Goal: Task Accomplishment & Management: Manage account settings

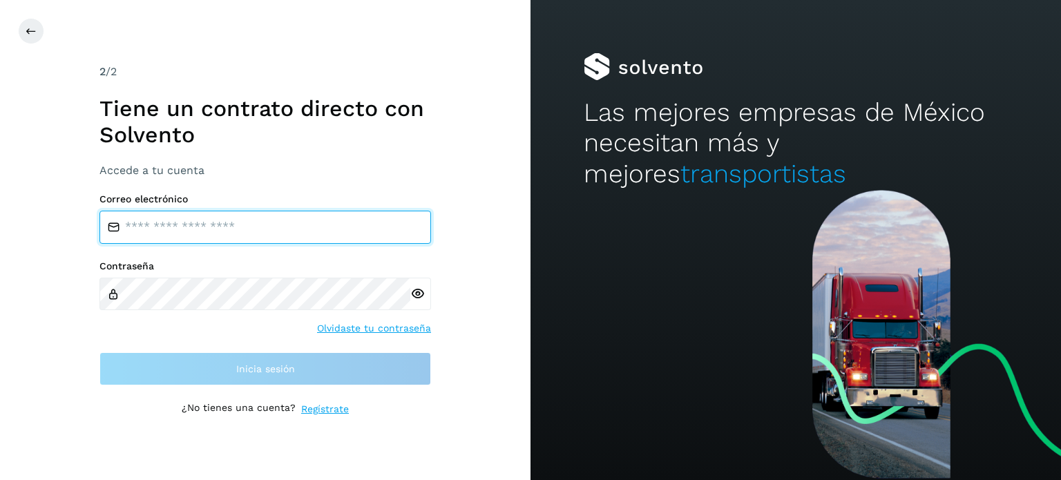
click at [221, 220] on input "email" at bounding box center [265, 227] width 332 height 33
paste input "**********"
type input "**********"
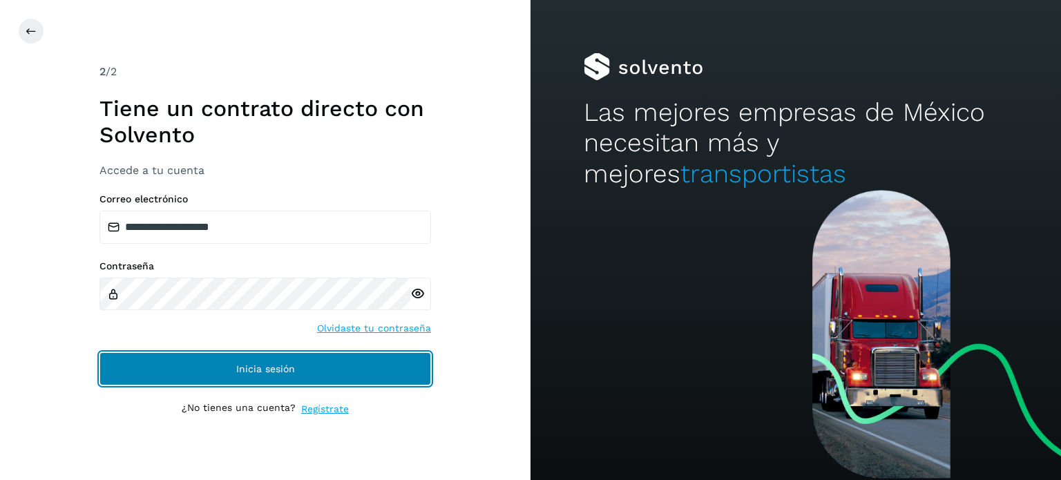
click at [275, 371] on span "Inicia sesión" at bounding box center [265, 369] width 59 height 10
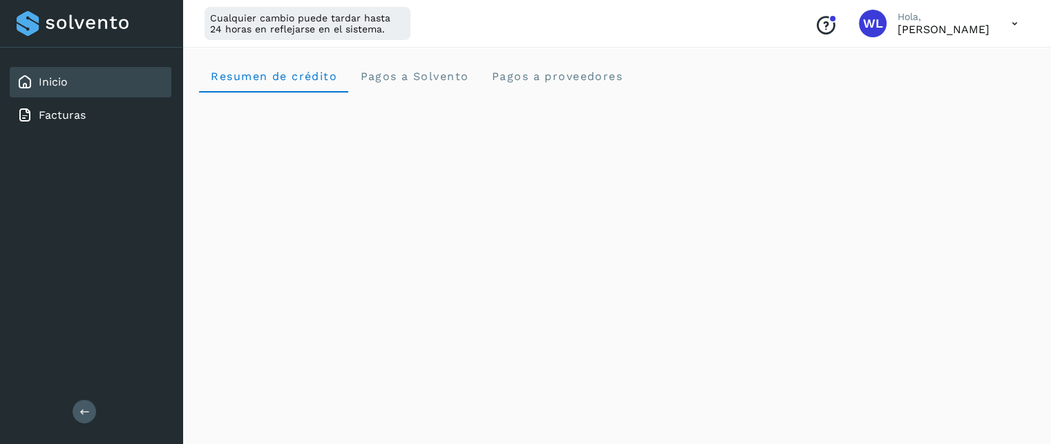
click at [1015, 22] on icon at bounding box center [1014, 24] width 28 height 28
click at [1015, 22] on div at bounding box center [525, 222] width 1051 height 444
click at [674, 72] on div "Resumen de crédito Pagos a Solvento Pagos a proveedores" at bounding box center [616, 75] width 835 height 33
click at [64, 115] on link "Facturas" at bounding box center [62, 114] width 47 height 13
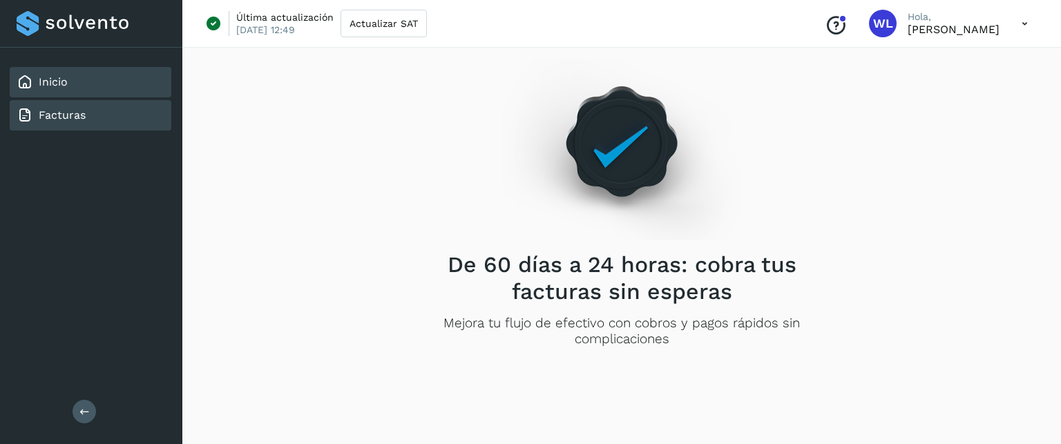
click at [58, 73] on div "Inicio" at bounding box center [91, 82] width 162 height 30
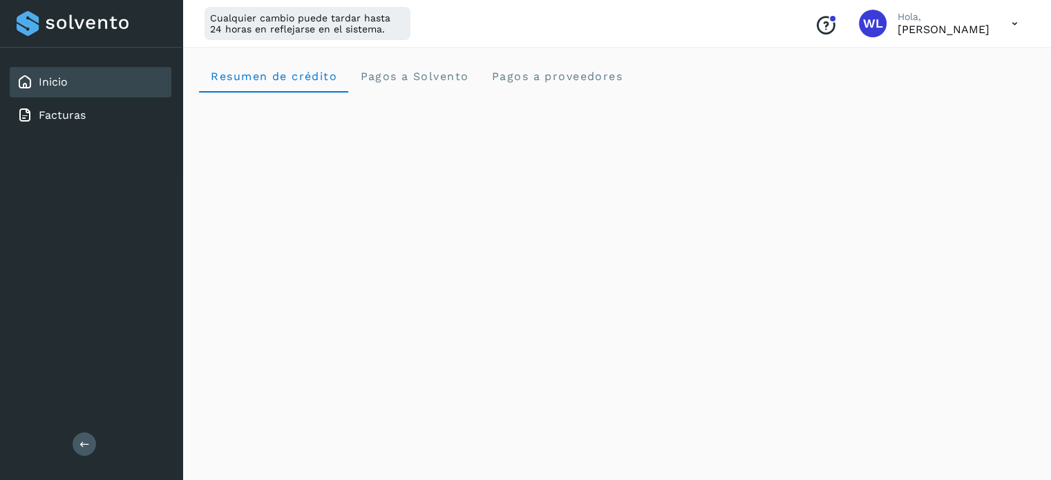
click at [911, 23] on p "[PERSON_NAME]" at bounding box center [943, 29] width 92 height 13
click at [1017, 31] on icon at bounding box center [1014, 24] width 28 height 28
click at [922, 92] on div "Cerrar sesión" at bounding box center [946, 89] width 164 height 26
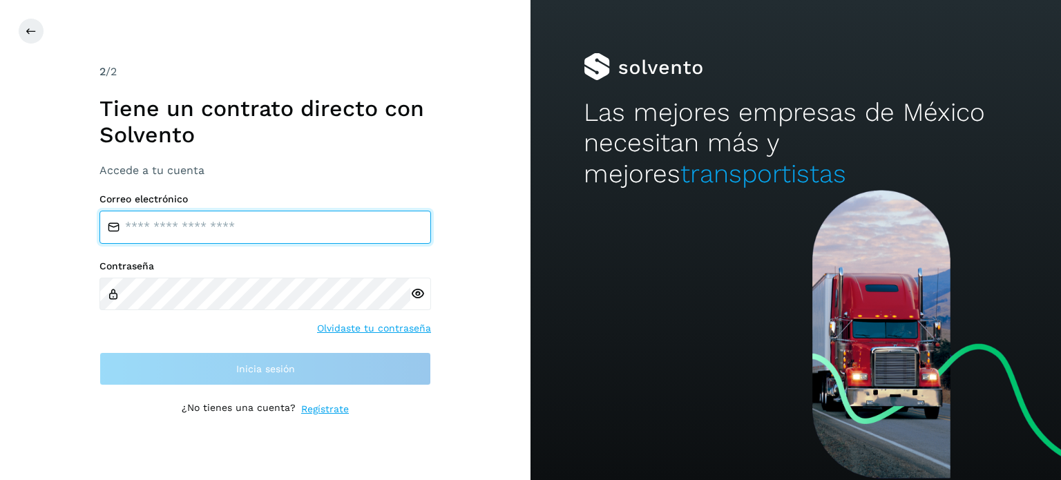
click at [208, 220] on input "email" at bounding box center [265, 227] width 332 height 33
type input "**********"
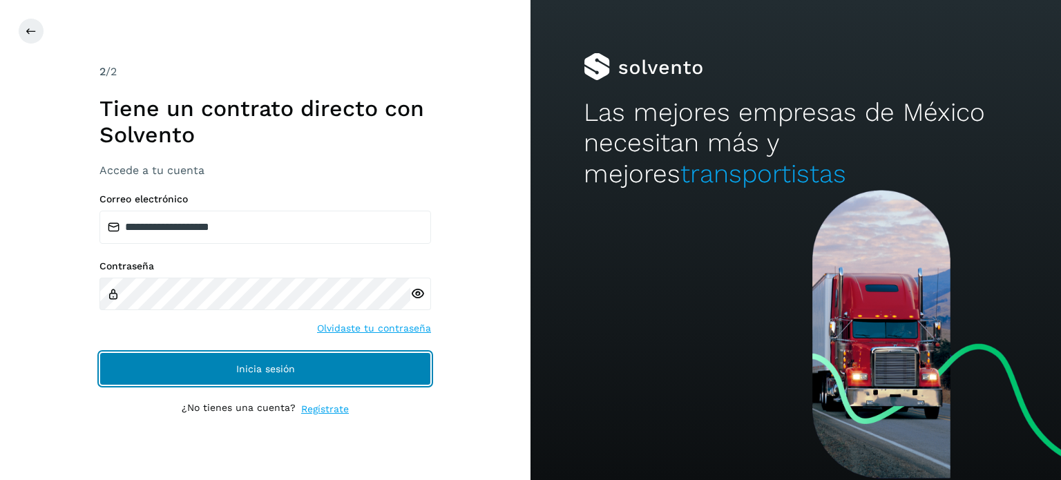
click at [296, 373] on button "Inicia sesión" at bounding box center [265, 368] width 332 height 33
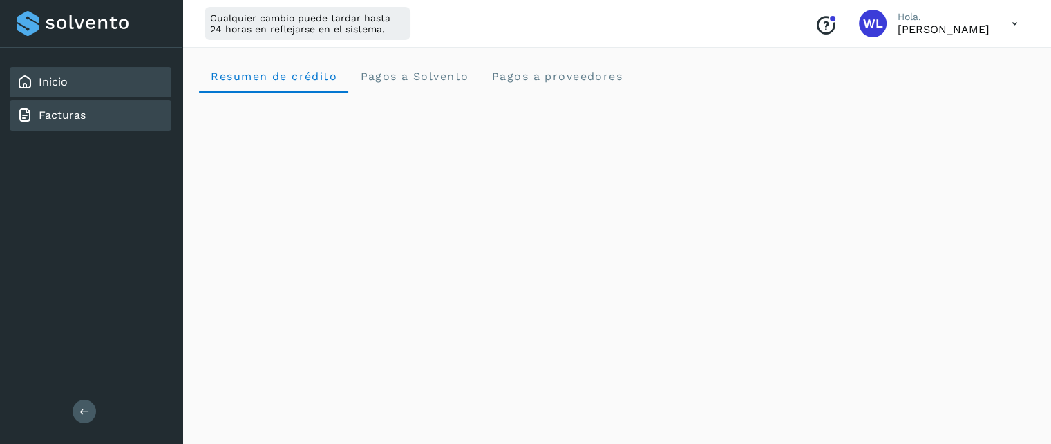
click at [98, 121] on div "Facturas" at bounding box center [91, 115] width 162 height 30
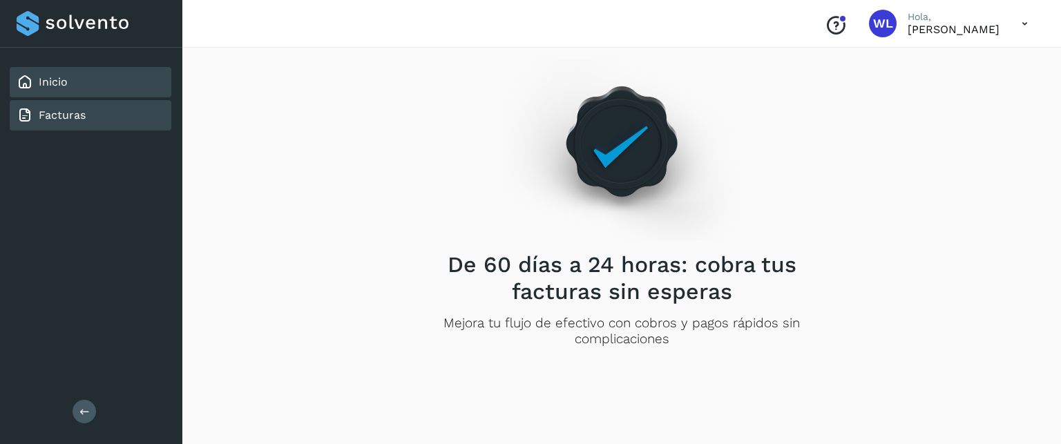
click at [61, 88] on link "Inicio" at bounding box center [53, 81] width 29 height 13
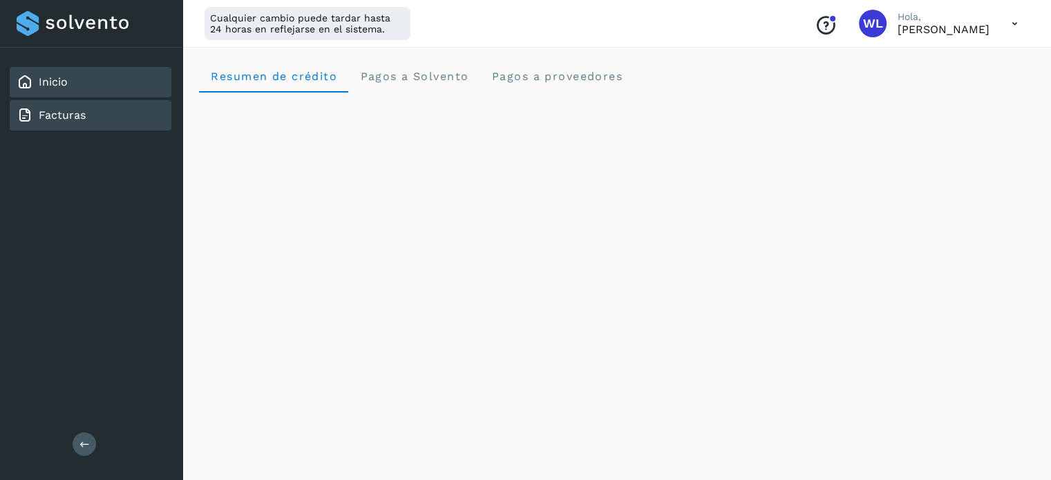
click at [76, 124] on div "Facturas" at bounding box center [91, 115] width 162 height 30
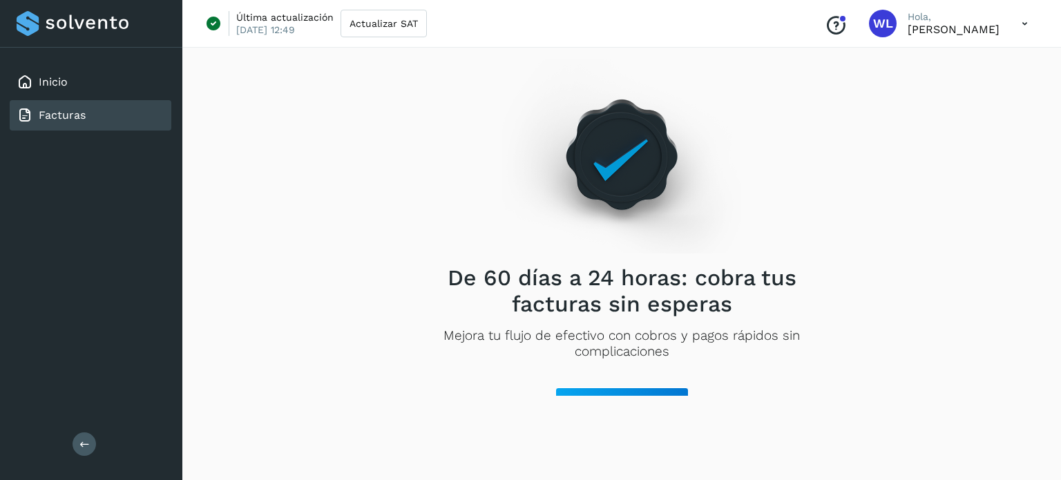
click at [1025, 15] on icon at bounding box center [1025, 24] width 28 height 28
click at [1025, 15] on div at bounding box center [530, 240] width 1061 height 480
click at [59, 71] on div "Inicio" at bounding box center [91, 82] width 162 height 30
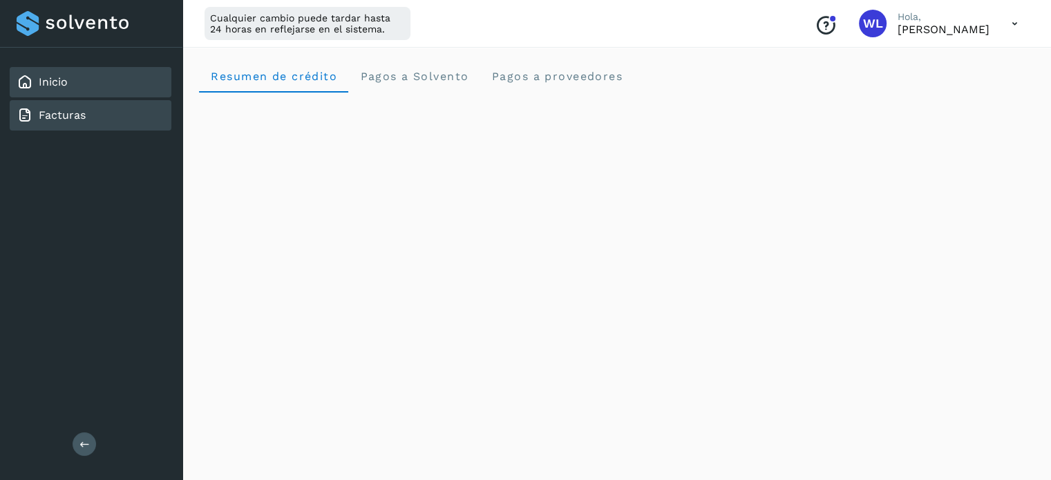
click at [85, 126] on div "Facturas" at bounding box center [91, 115] width 162 height 30
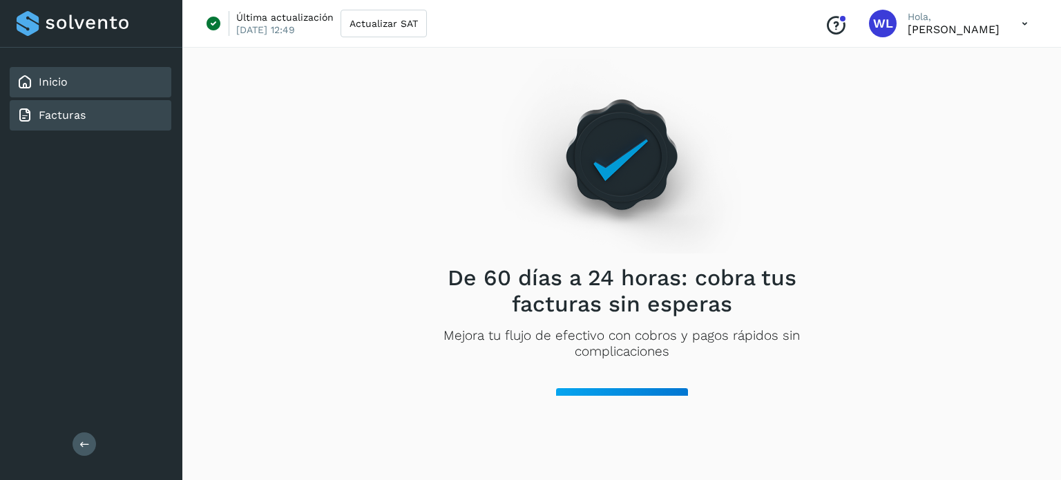
click at [86, 88] on div "Inicio" at bounding box center [91, 82] width 162 height 30
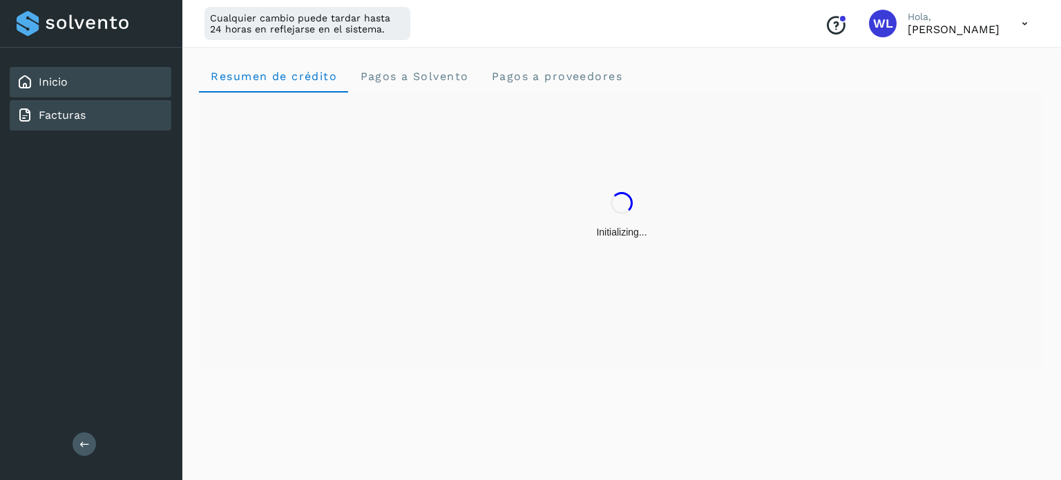
click at [81, 116] on link "Facturas" at bounding box center [62, 114] width 47 height 13
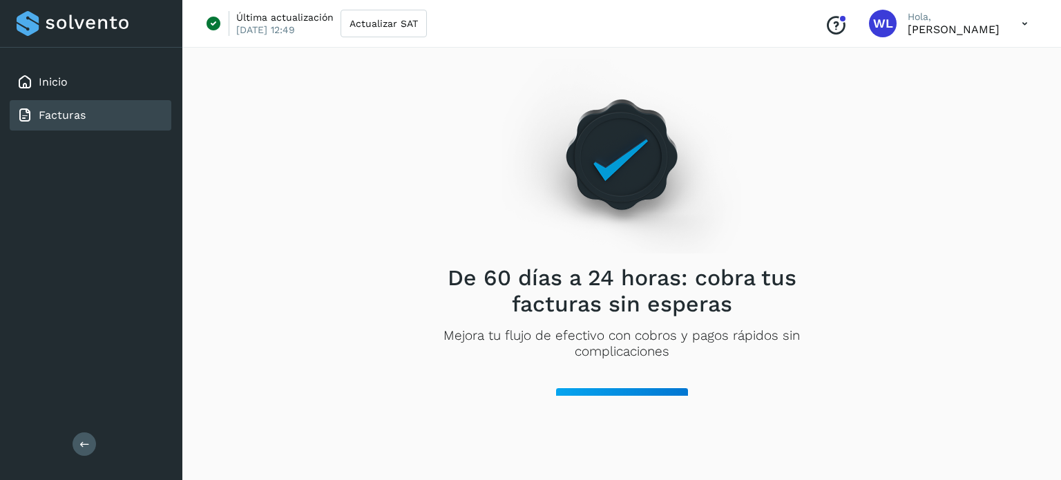
click at [969, 23] on p "Wilberth López Baliño" at bounding box center [954, 29] width 92 height 13
click at [1026, 24] on icon at bounding box center [1025, 24] width 28 height 28
click at [937, 93] on div "Cerrar sesión" at bounding box center [956, 89] width 164 height 26
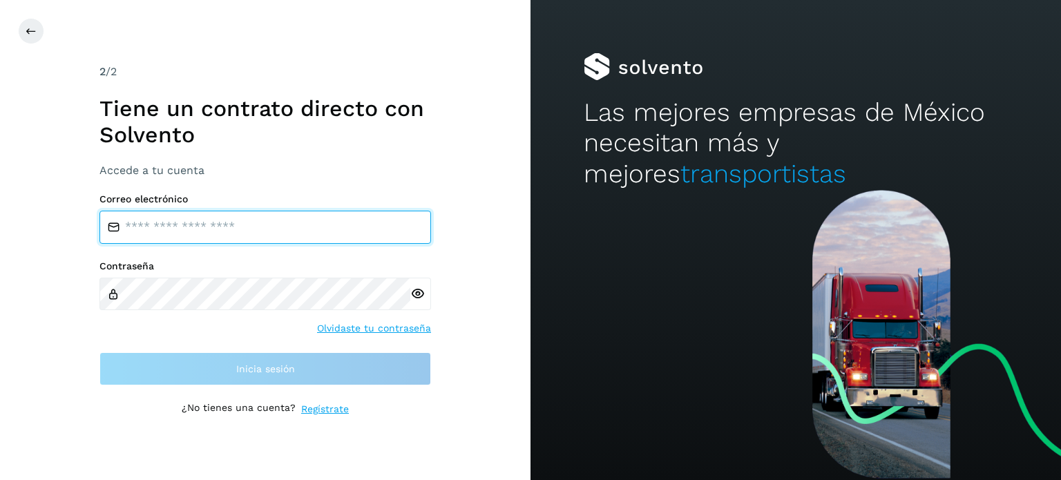
click at [234, 228] on input "email" at bounding box center [265, 227] width 332 height 33
type input "**********"
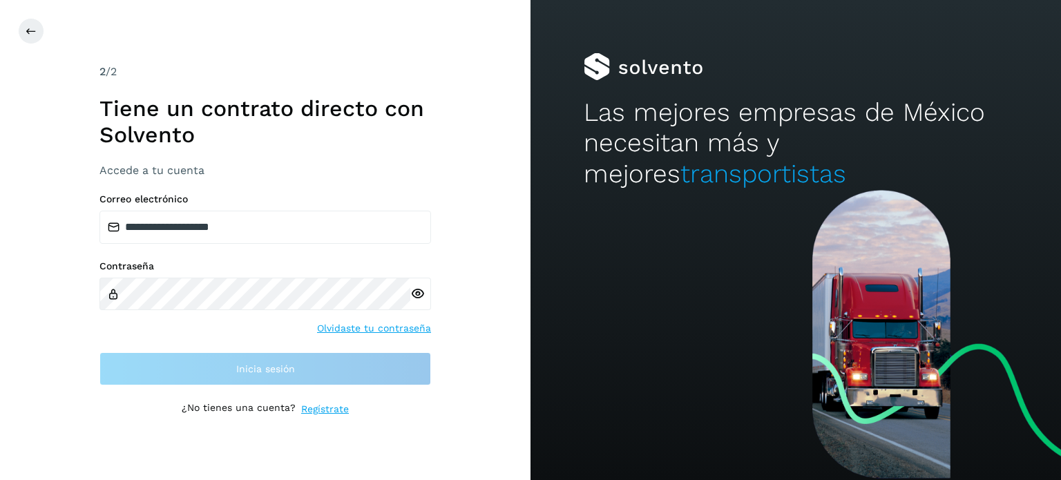
click at [417, 291] on icon at bounding box center [417, 294] width 15 height 15
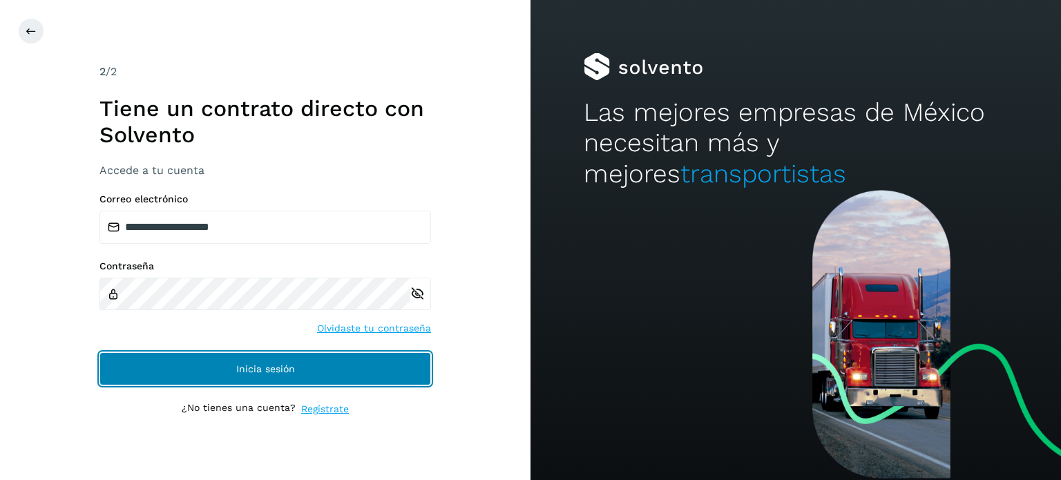
click at [298, 372] on button "Inicia sesión" at bounding box center [265, 368] width 332 height 33
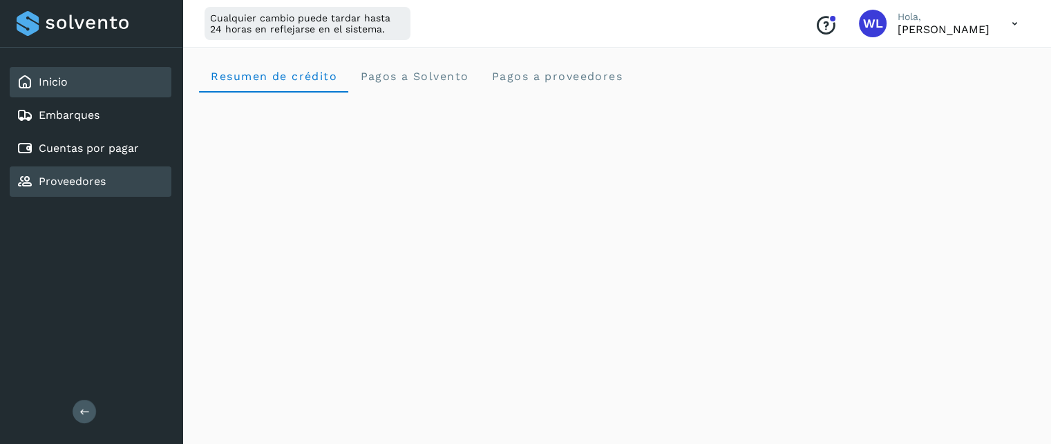
click at [81, 182] on link "Proveedores" at bounding box center [72, 181] width 67 height 13
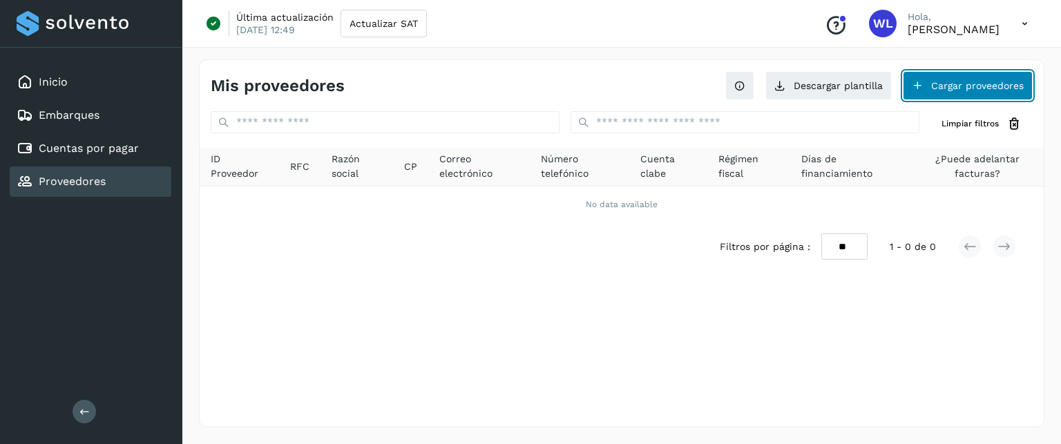
click at [969, 85] on button "Cargar proveedores" at bounding box center [968, 85] width 130 height 29
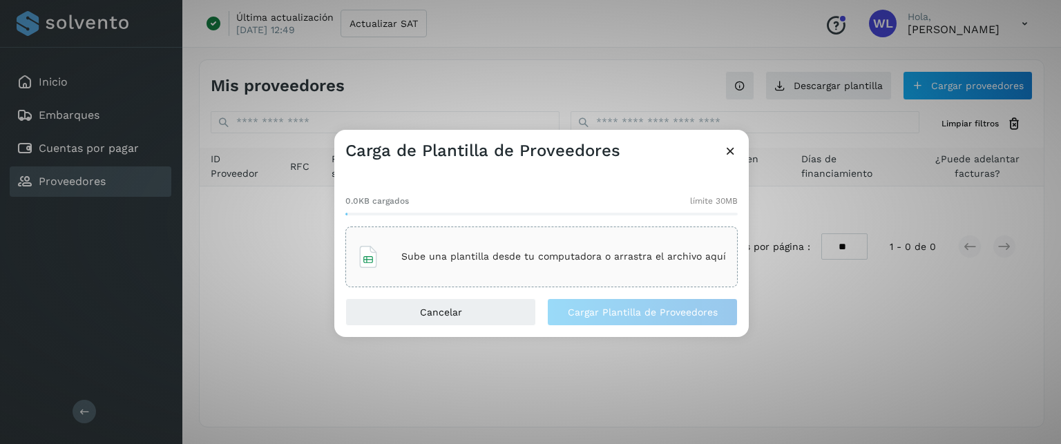
click at [472, 261] on p "Sube una plantilla desde tu computadora o arrastra el archivo aquí" at bounding box center [563, 257] width 325 height 12
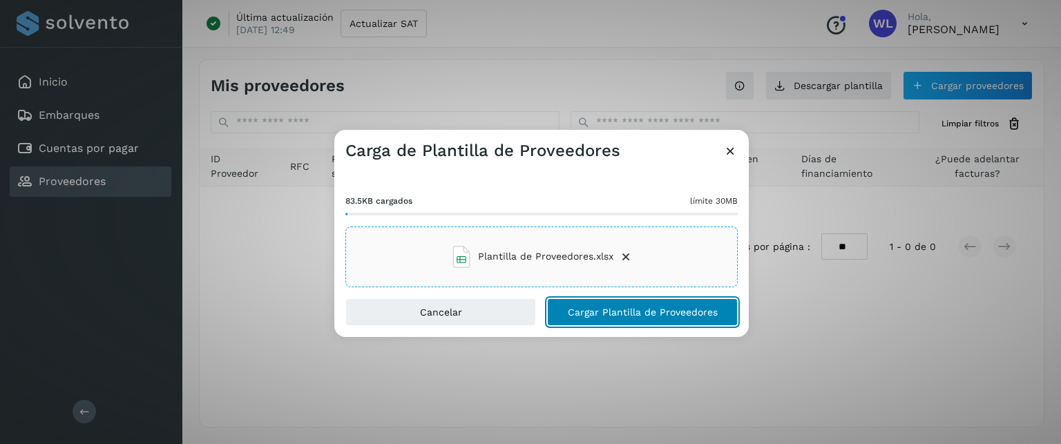
click at [676, 312] on span "Cargar Plantilla de Proveedores" at bounding box center [643, 312] width 150 height 10
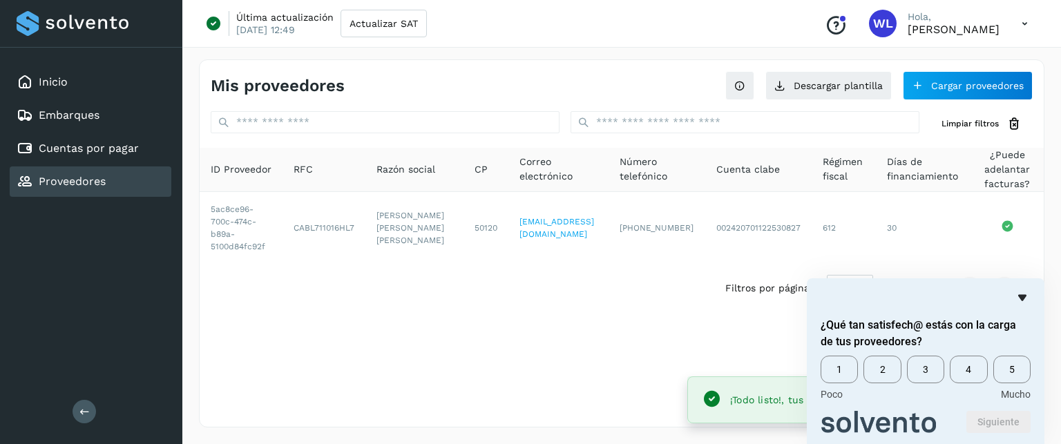
click at [1026, 295] on icon "Ocultar encuesta" at bounding box center [1022, 298] width 8 height 6
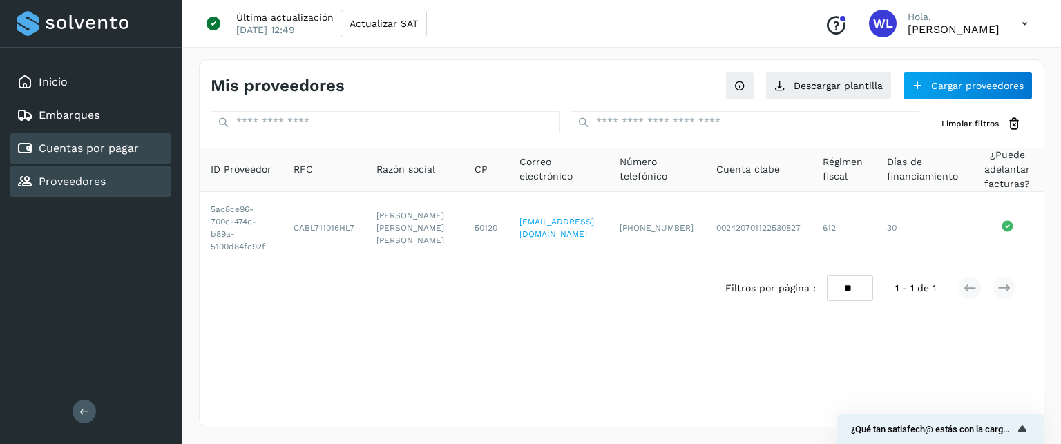
click at [105, 146] on link "Cuentas por pagar" at bounding box center [89, 148] width 100 height 13
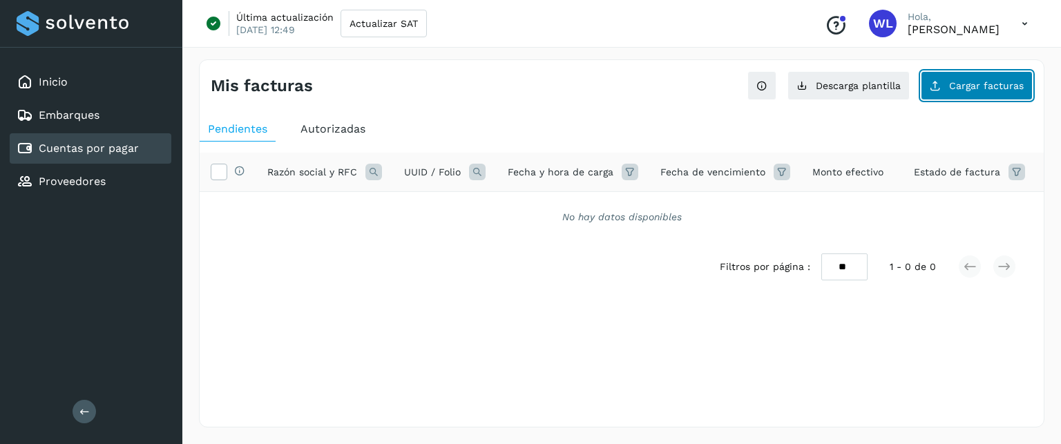
click at [989, 74] on button "Cargar facturas" at bounding box center [977, 85] width 112 height 29
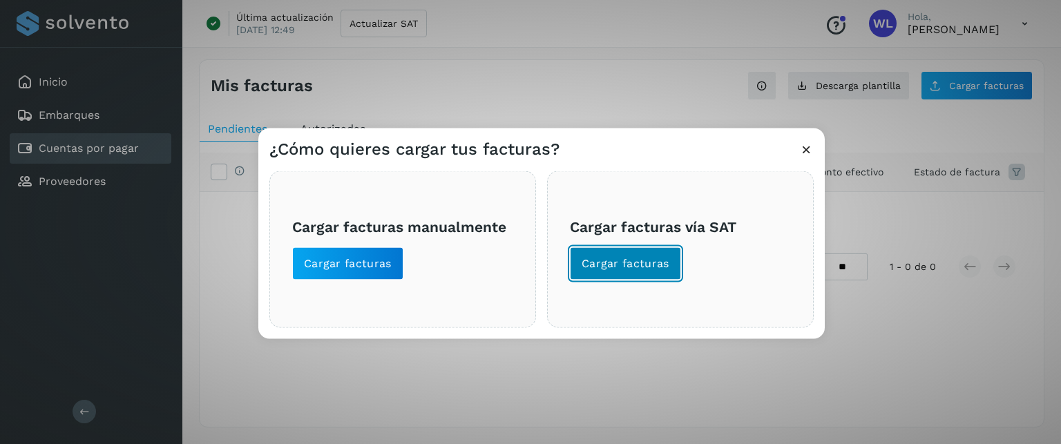
click at [638, 259] on span "Cargar facturas" at bounding box center [626, 263] width 88 height 15
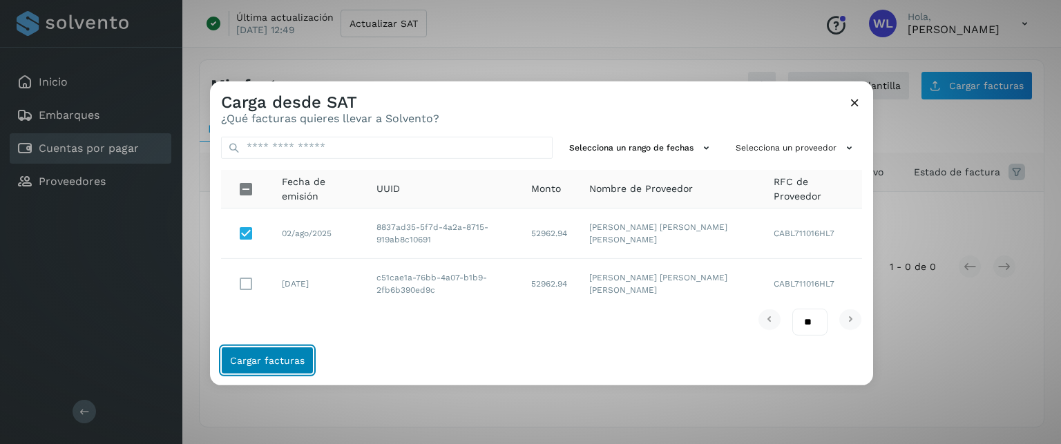
click at [278, 361] on span "Cargar facturas" at bounding box center [267, 361] width 75 height 10
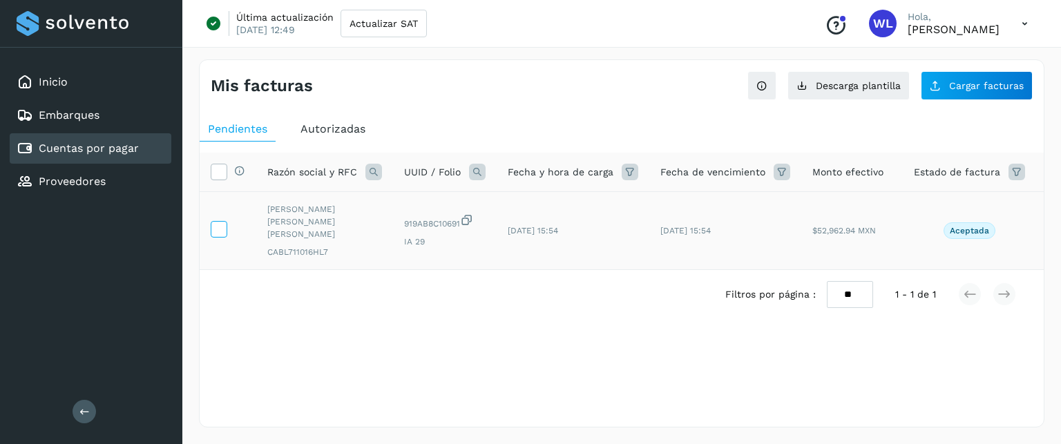
click at [216, 221] on icon at bounding box center [218, 228] width 15 height 15
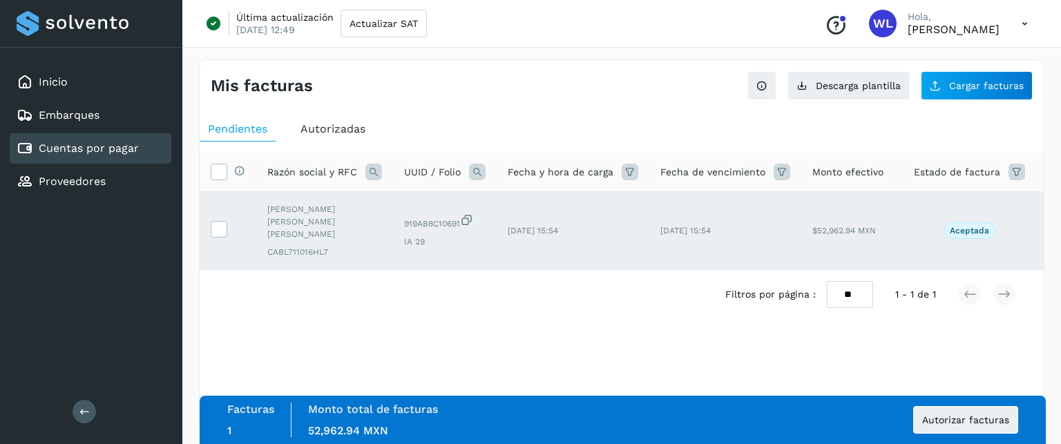
click at [314, 135] on div "Autorizadas" at bounding box center [333, 129] width 82 height 25
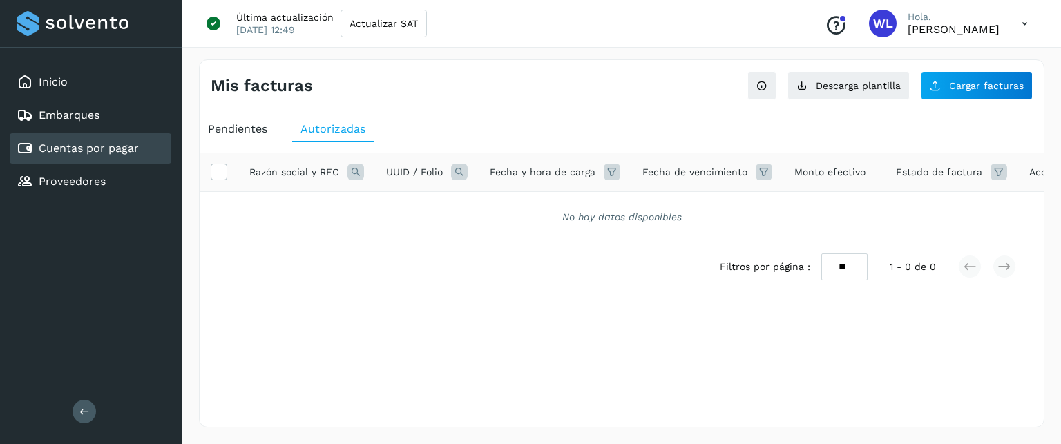
click at [238, 128] on span "Pendientes" at bounding box center [237, 128] width 59 height 13
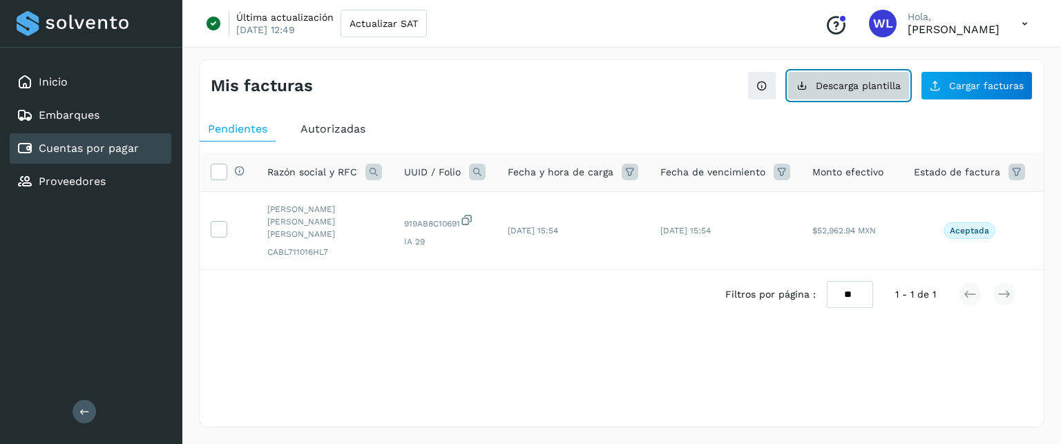
click at [844, 87] on span "Descarga plantilla" at bounding box center [858, 86] width 85 height 10
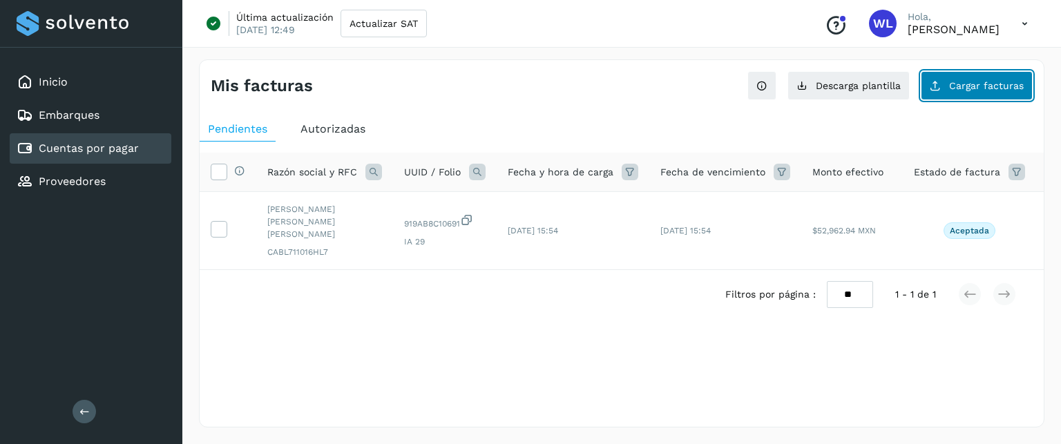
click at [992, 86] on span "Cargar facturas" at bounding box center [986, 86] width 75 height 10
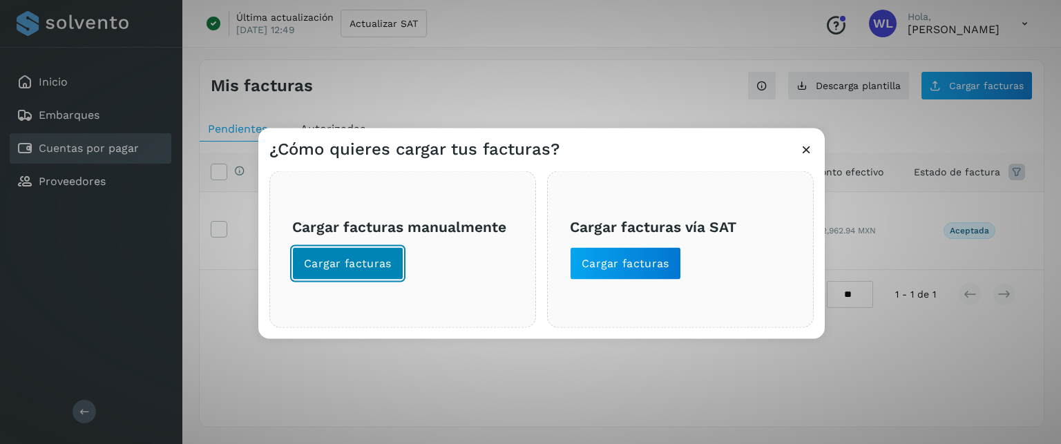
click at [370, 271] on button "Cargar facturas" at bounding box center [347, 263] width 111 height 33
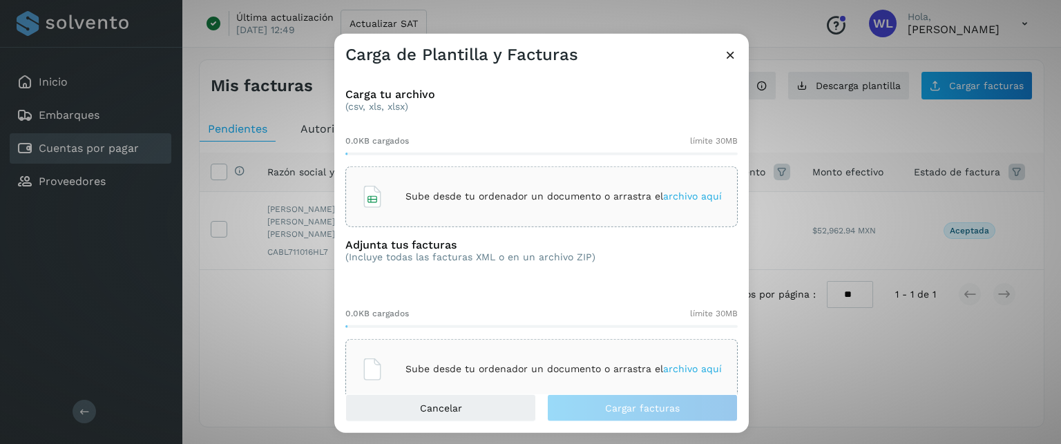
scroll to position [26, 0]
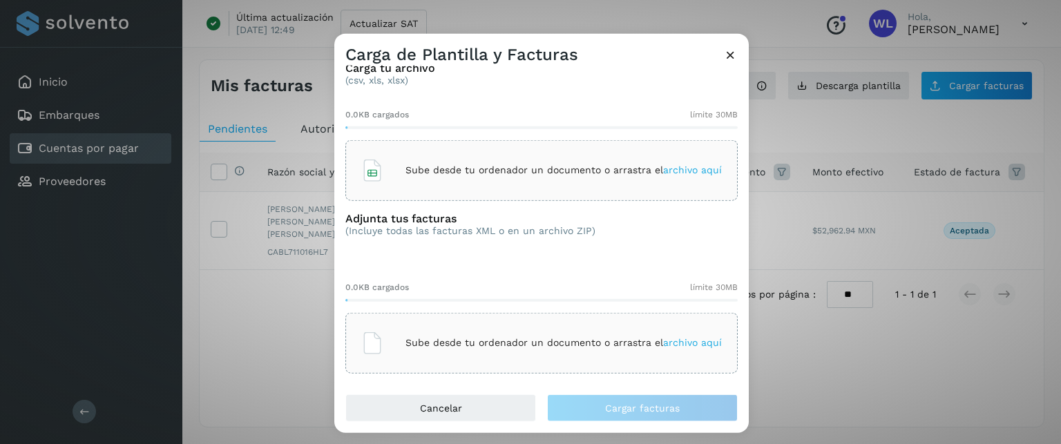
click at [530, 156] on div "Sube desde tu ordenador un documento o arrastra el archivo aquí" at bounding box center [541, 169] width 361 height 37
click at [519, 343] on p "Sube desde tu ordenador un documento o arrastra el archivo aquí" at bounding box center [564, 343] width 316 height 12
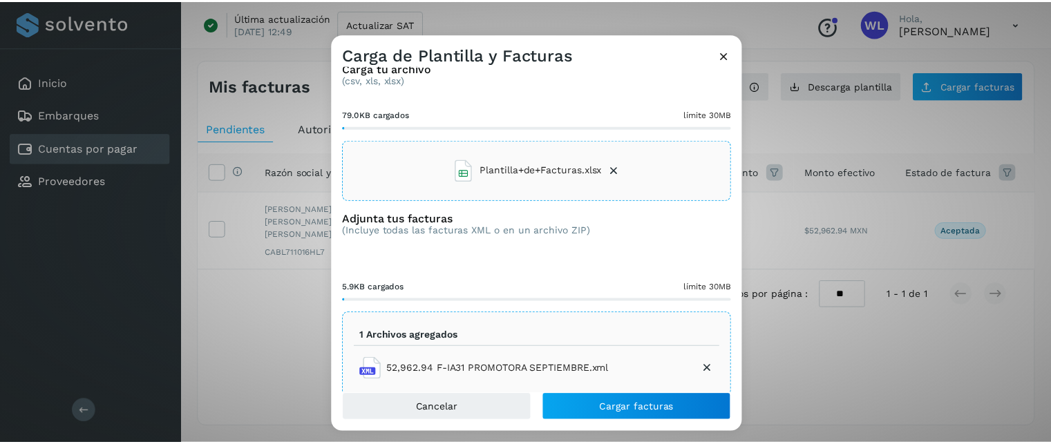
scroll to position [50, 0]
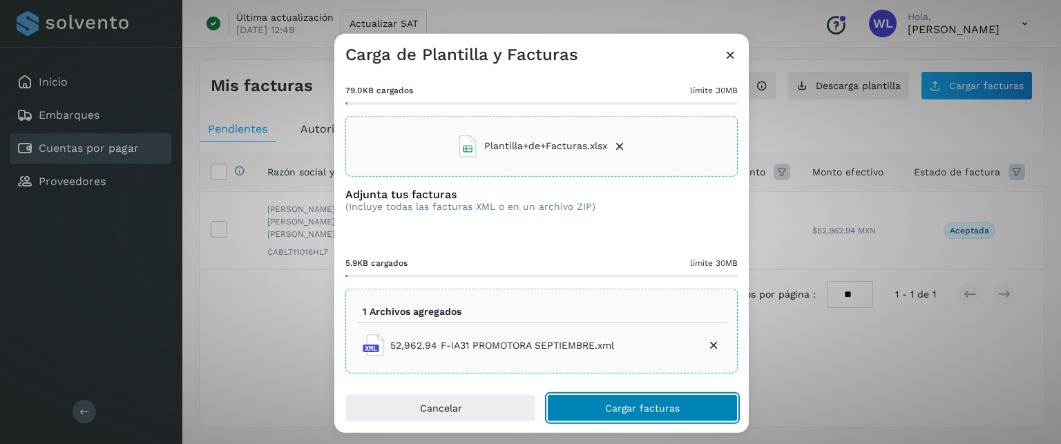
click at [649, 414] on button "Cargar facturas" at bounding box center [642, 408] width 191 height 28
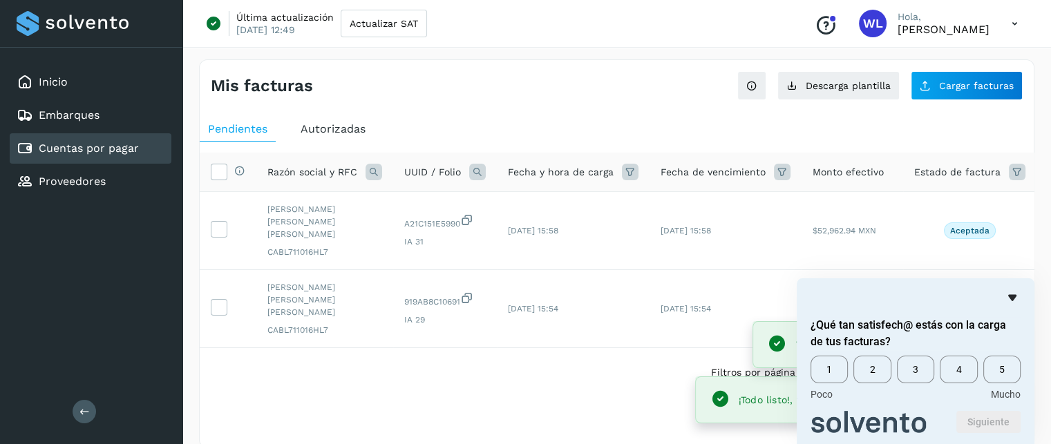
click at [1014, 297] on icon "Ocultar encuesta" at bounding box center [1012, 298] width 8 height 6
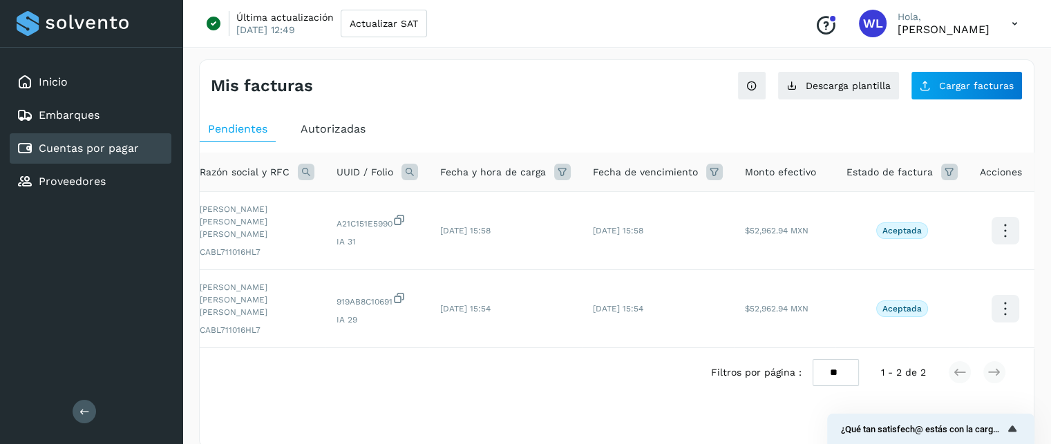
scroll to position [0, 0]
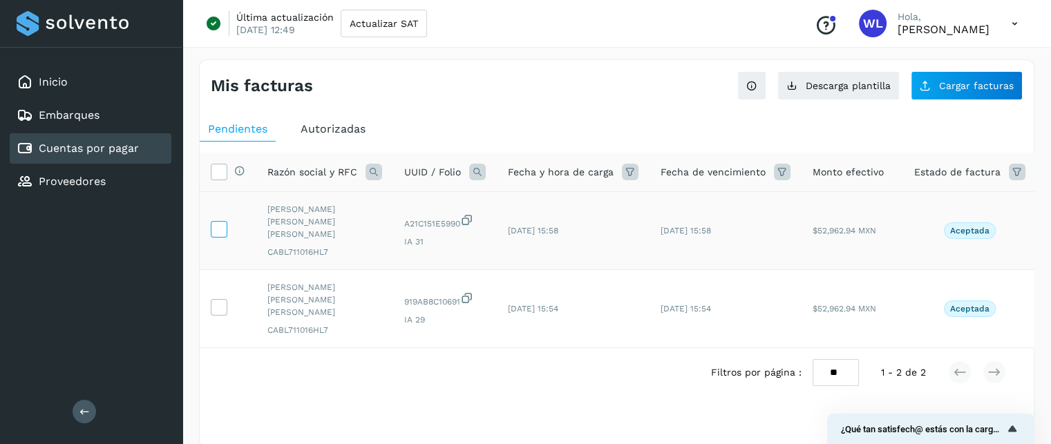
click at [214, 221] on icon at bounding box center [218, 228] width 15 height 15
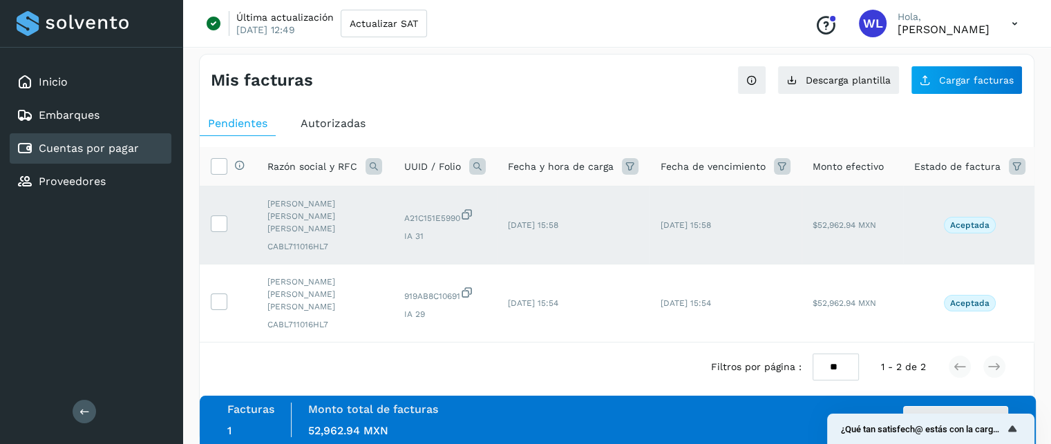
click at [587, 392] on div "Selecciona una fecha" at bounding box center [617, 403] width 834 height 23
click at [1014, 429] on icon "Mostrar encuesta - ¿Qué tan satisfech@ estás con la carga de tus facturas?" at bounding box center [1012, 429] width 8 height 6
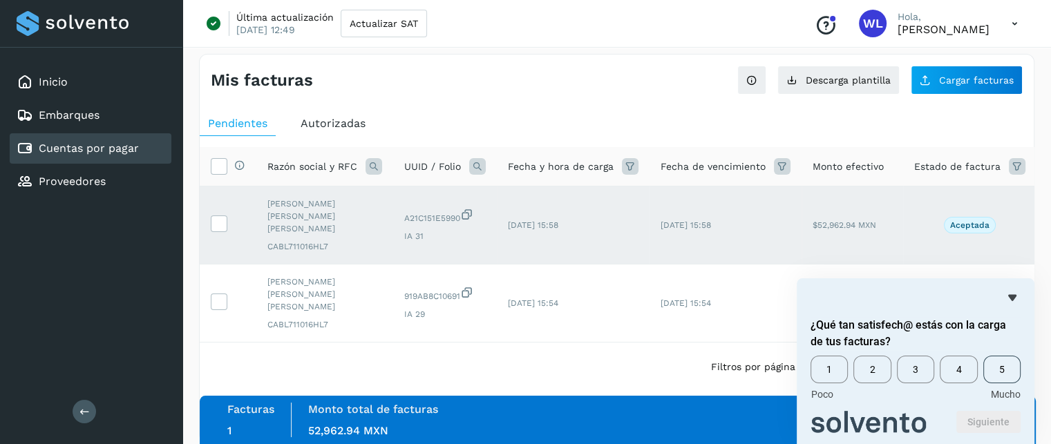
click at [1009, 370] on span "5" at bounding box center [1001, 370] width 37 height 28
click at [984, 428] on button "Siguiente" at bounding box center [988, 422] width 64 height 22
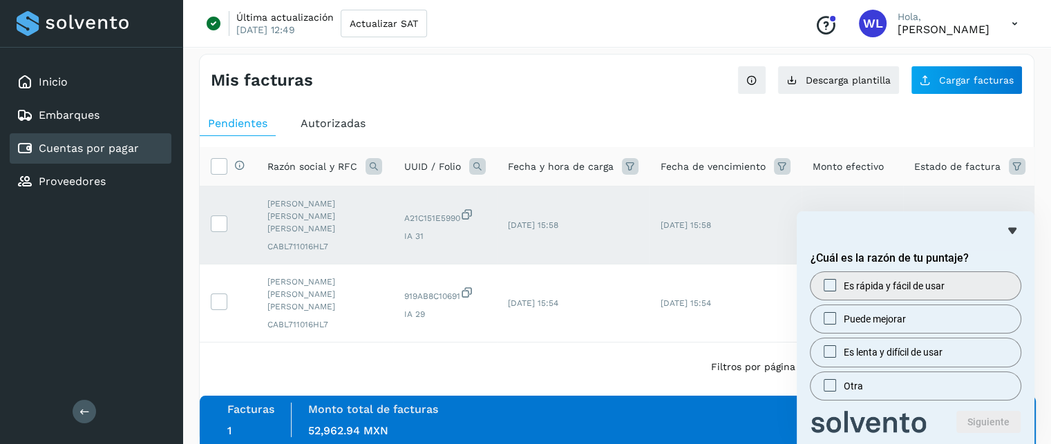
click at [893, 284] on span "Es rápida y fácil de usar" at bounding box center [893, 286] width 101 height 14
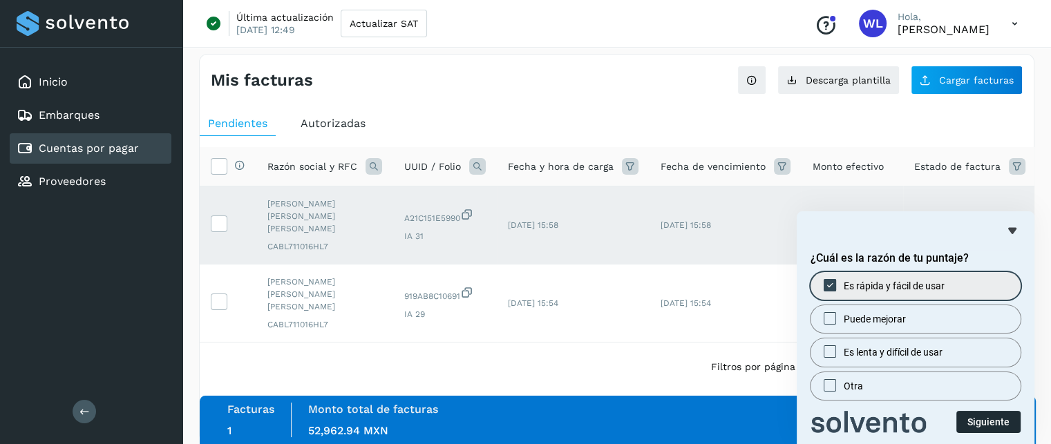
click at [986, 422] on button "Siguiente" at bounding box center [988, 422] width 64 height 22
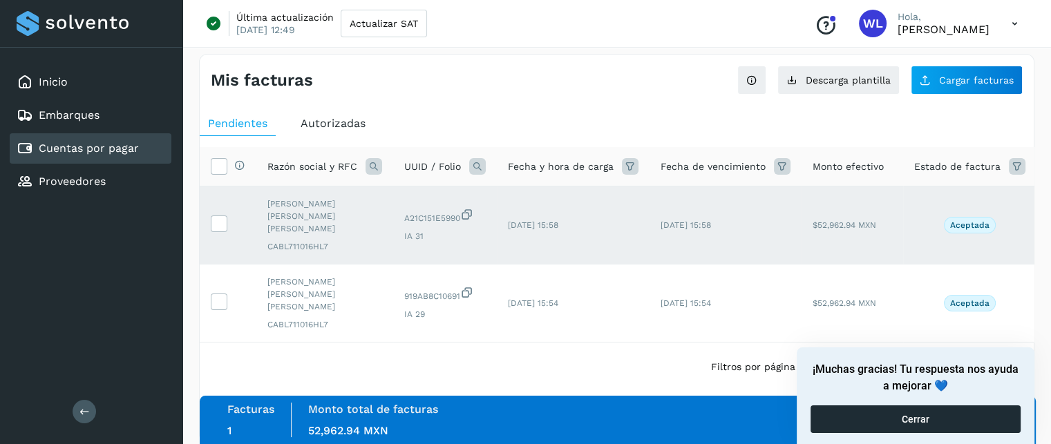
click at [850, 421] on button "Cerrar" at bounding box center [915, 420] width 210 height 28
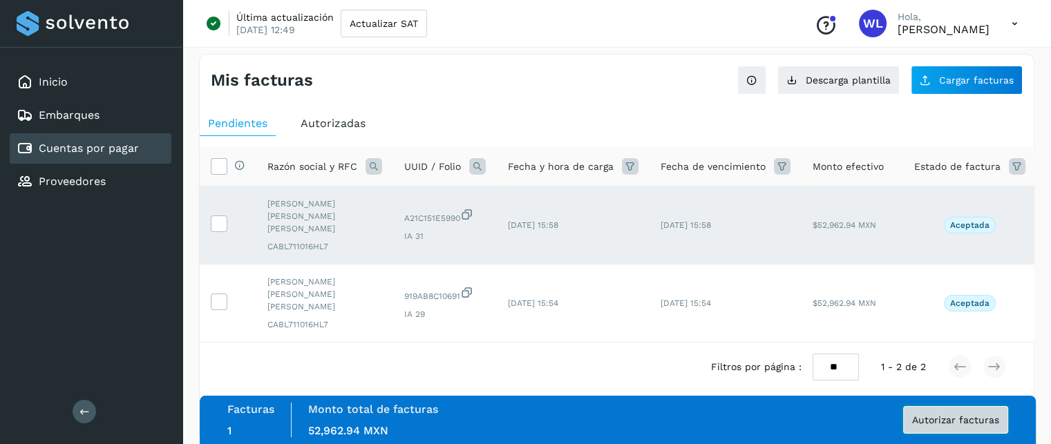
click at [940, 422] on span "Autorizar facturas" at bounding box center [955, 420] width 87 height 10
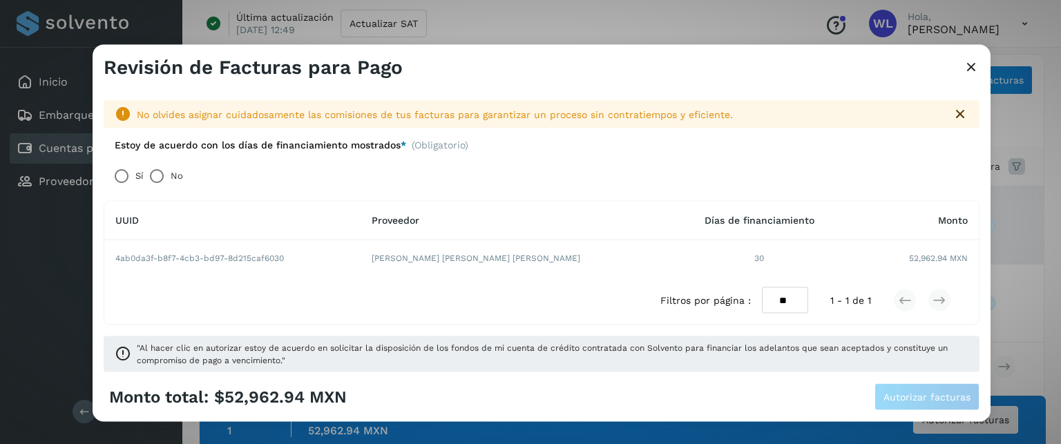
click at [975, 68] on icon at bounding box center [971, 67] width 17 height 15
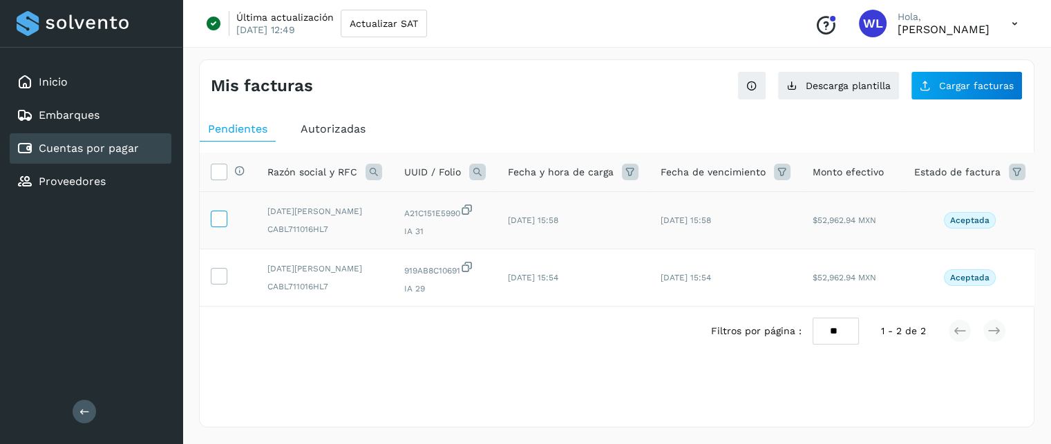
click at [217, 218] on icon at bounding box center [218, 218] width 15 height 15
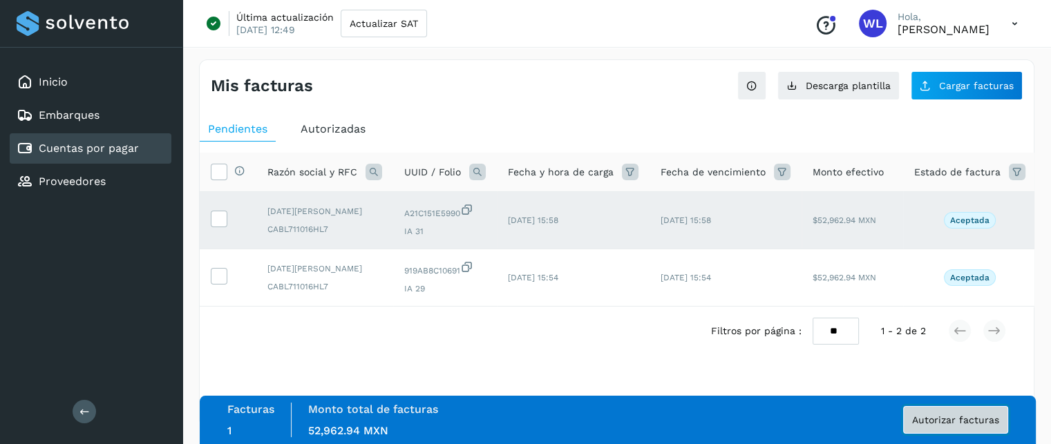
click at [949, 419] on span "Autorizar facturas" at bounding box center [955, 420] width 87 height 10
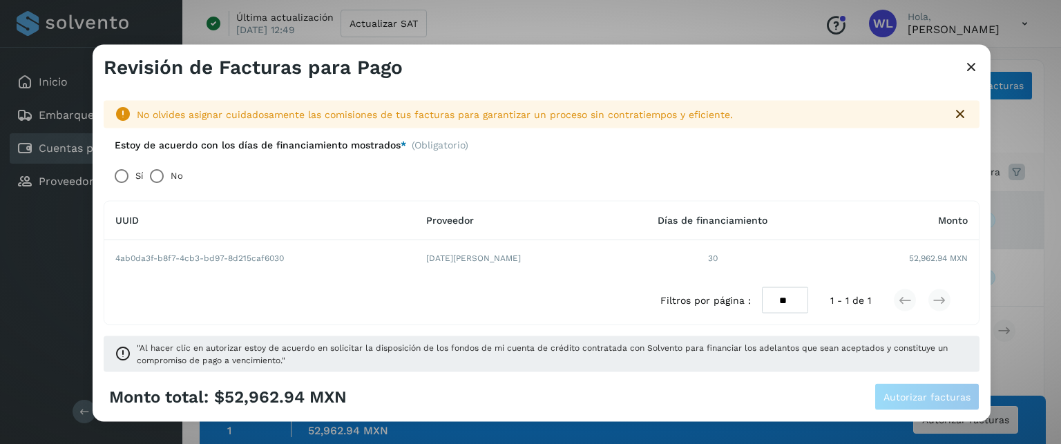
drag, startPoint x: 986, startPoint y: 68, endPoint x: 969, endPoint y: 63, distance: 18.1
click at [969, 63] on div "Revisión de Facturas para Pago" at bounding box center [542, 61] width 898 height 35
click at [969, 63] on icon at bounding box center [971, 67] width 17 height 15
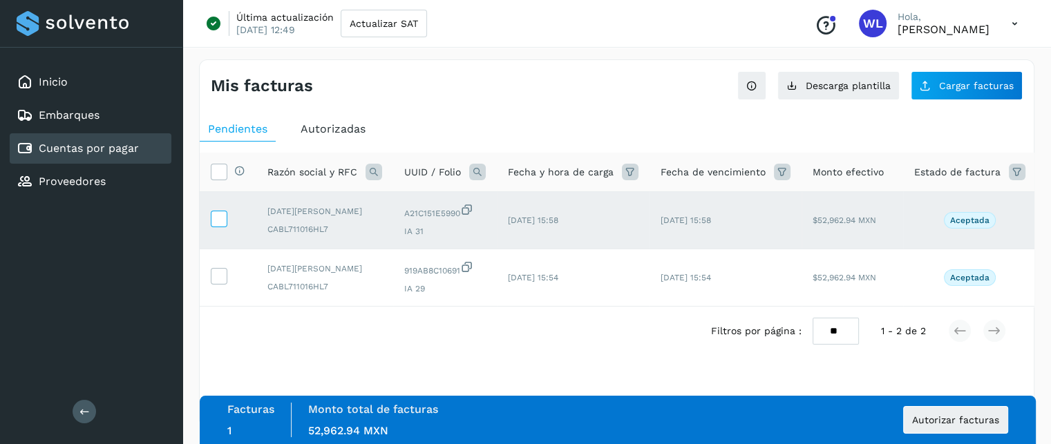
click at [222, 225] on icon at bounding box center [218, 218] width 15 height 15
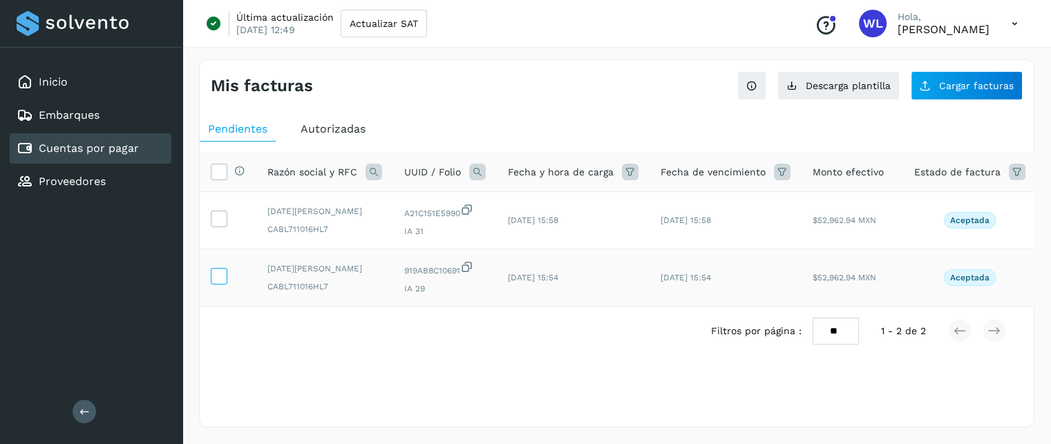
click at [220, 283] on icon at bounding box center [218, 275] width 15 height 15
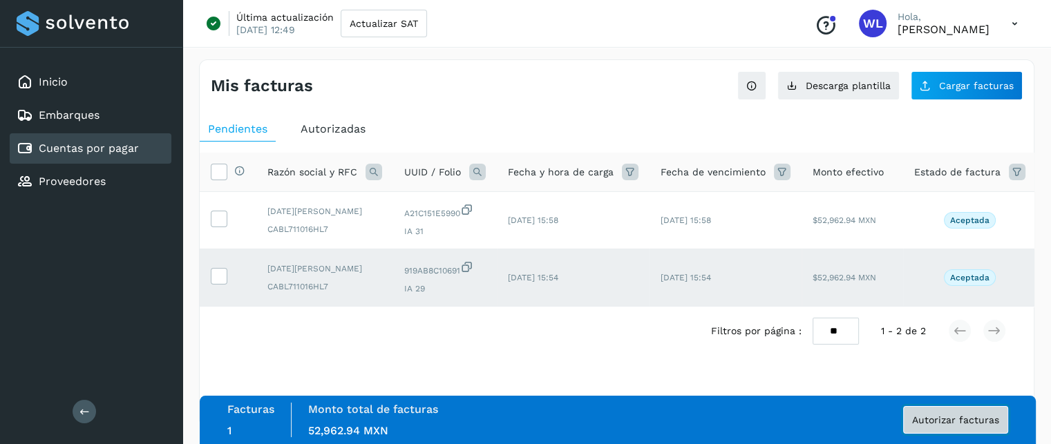
click at [960, 411] on button "Autorizar facturas" at bounding box center [955, 420] width 105 height 28
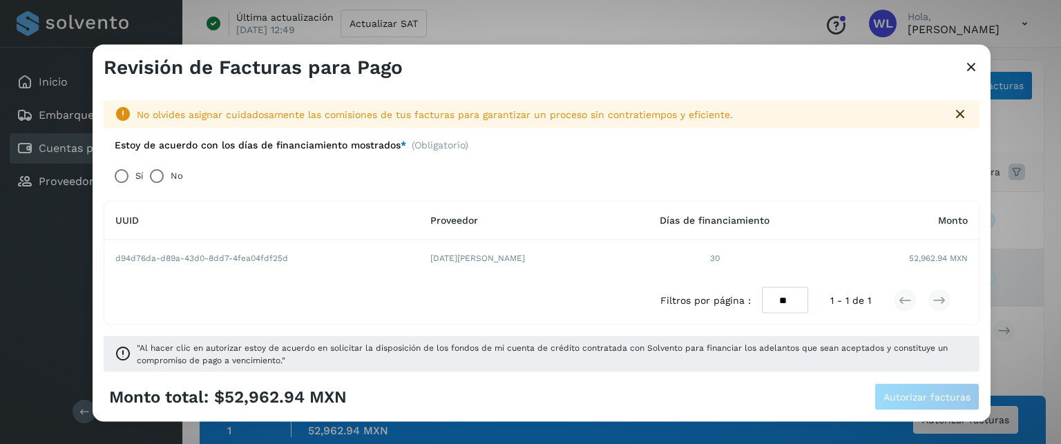
click at [966, 66] on icon at bounding box center [971, 67] width 17 height 15
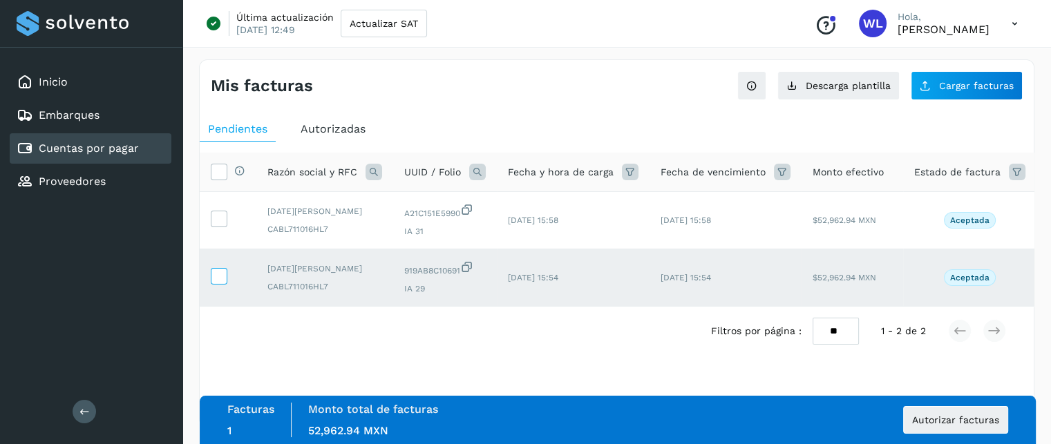
click at [218, 283] on icon at bounding box center [218, 275] width 15 height 15
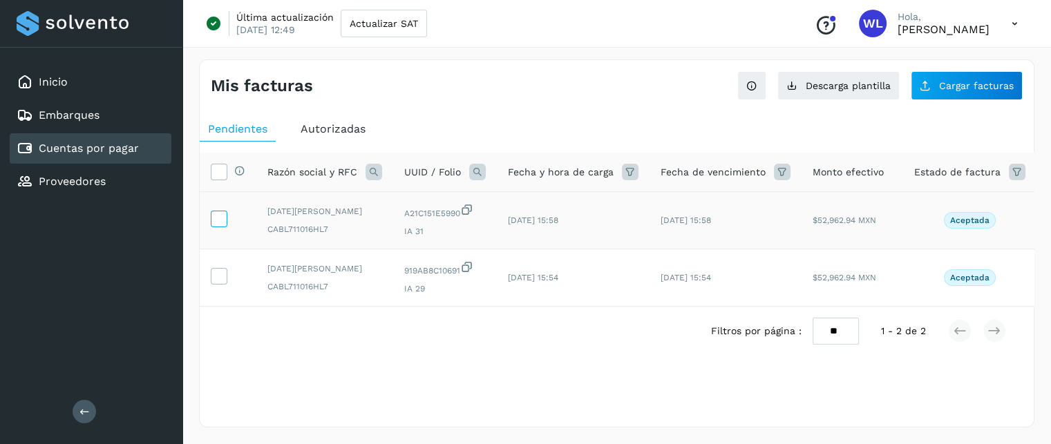
click at [218, 223] on icon at bounding box center [218, 218] width 15 height 15
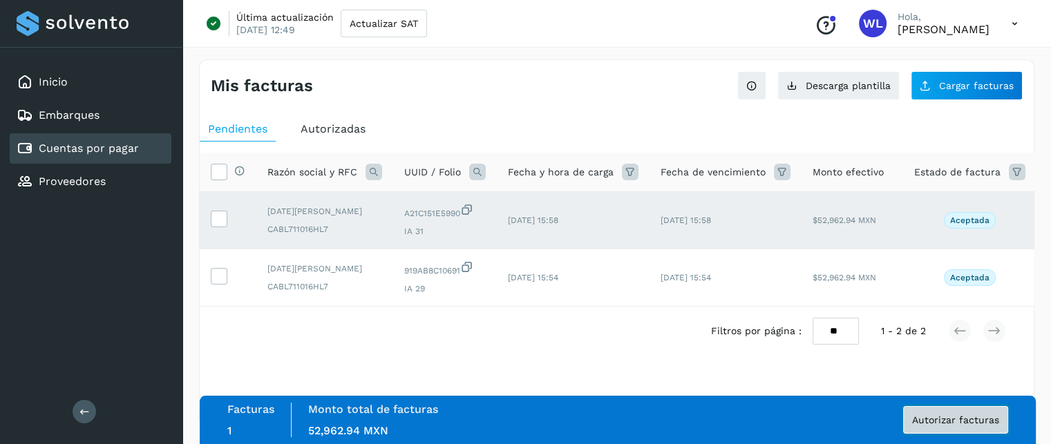
click at [972, 431] on button "Autorizar facturas" at bounding box center [955, 420] width 105 height 28
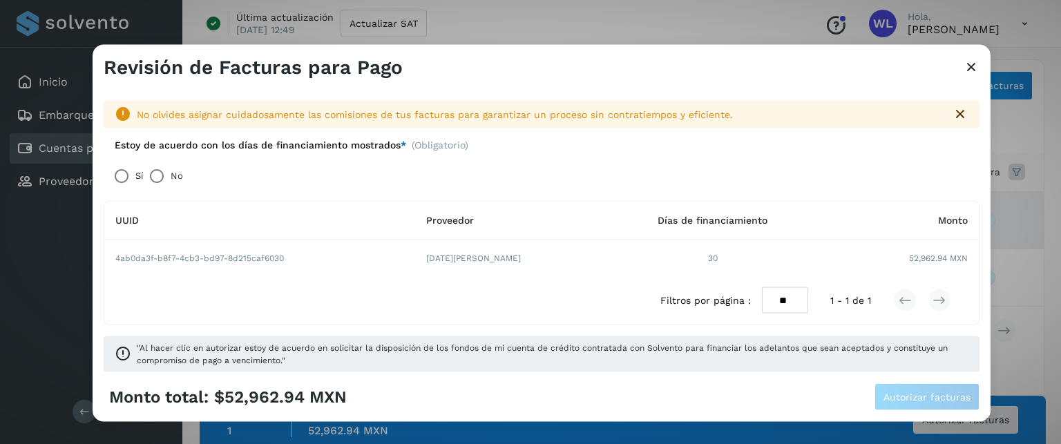
click at [260, 259] on td "4ab0da3f-b8f7-4cb3-bd97-8d215caf6030" at bounding box center [259, 258] width 311 height 36
click at [971, 71] on icon at bounding box center [971, 67] width 17 height 15
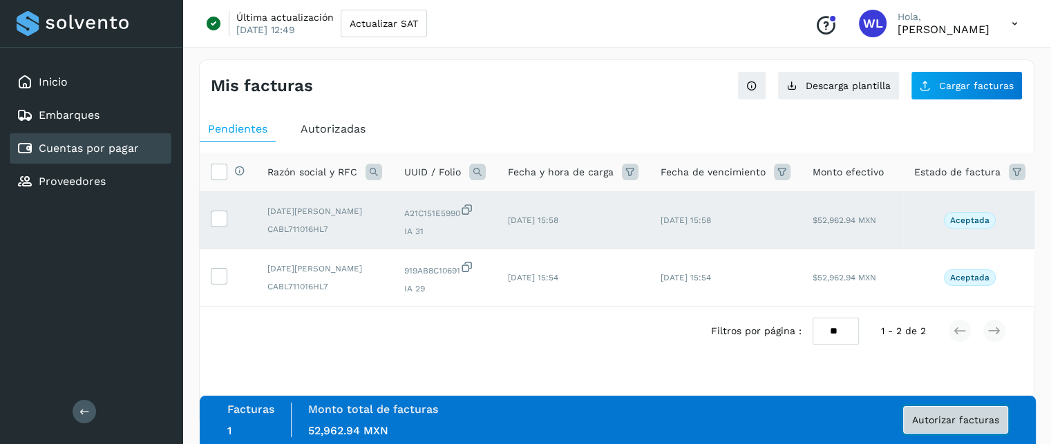
click at [982, 421] on span "Autorizar facturas" at bounding box center [955, 420] width 87 height 10
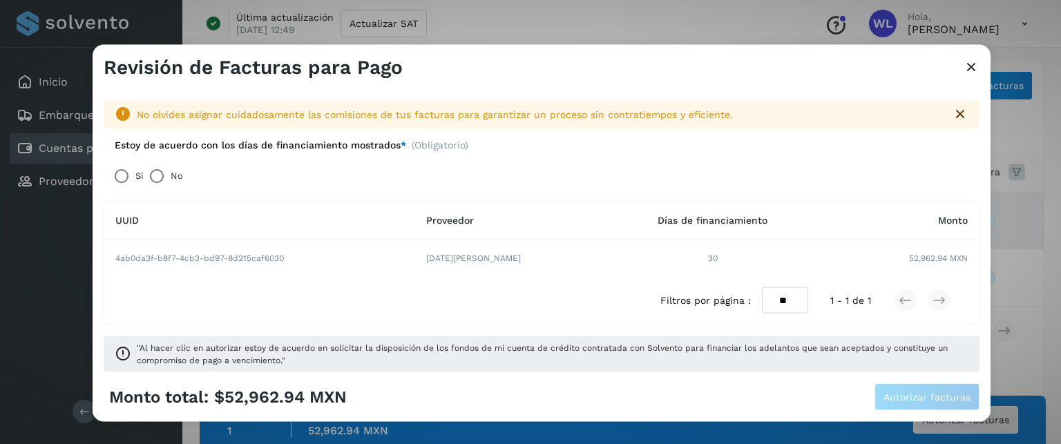
click at [258, 262] on td "4ab0da3f-b8f7-4cb3-bd97-8d215caf6030" at bounding box center [259, 258] width 311 height 36
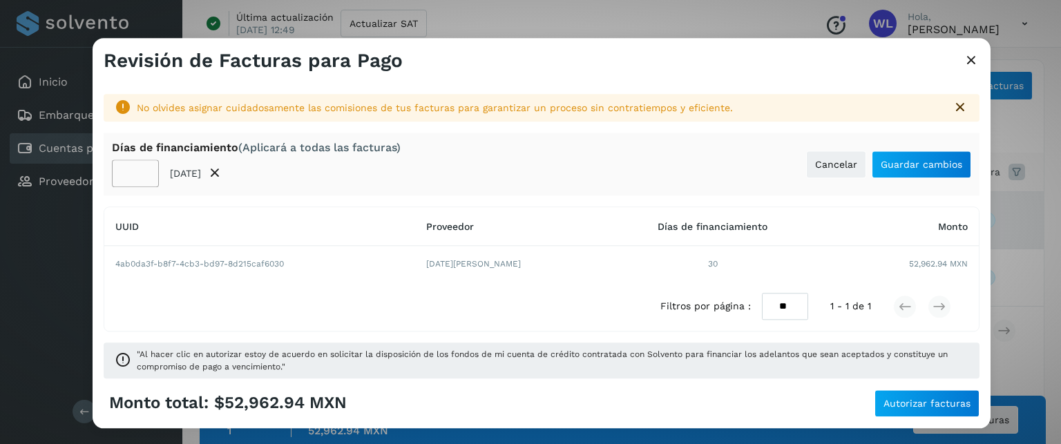
click at [816, 150] on div "Días de financiamiento (Aplicará a todas las facturas) ** 02/oct/2025 Cancelar …" at bounding box center [542, 164] width 876 height 63
click at [826, 158] on button "Cancelar" at bounding box center [836, 165] width 60 height 28
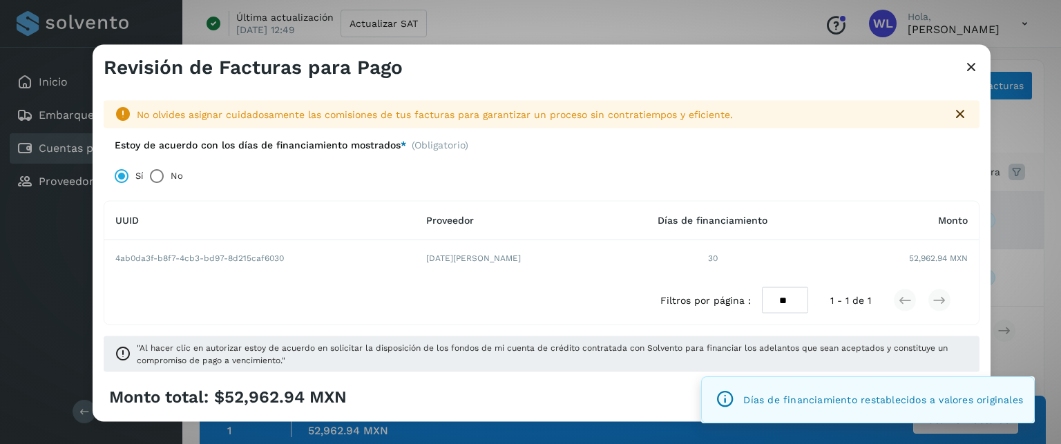
click at [641, 397] on div "Monto total: $52,962.94 MXN Autorizar facturas" at bounding box center [542, 397] width 876 height 28
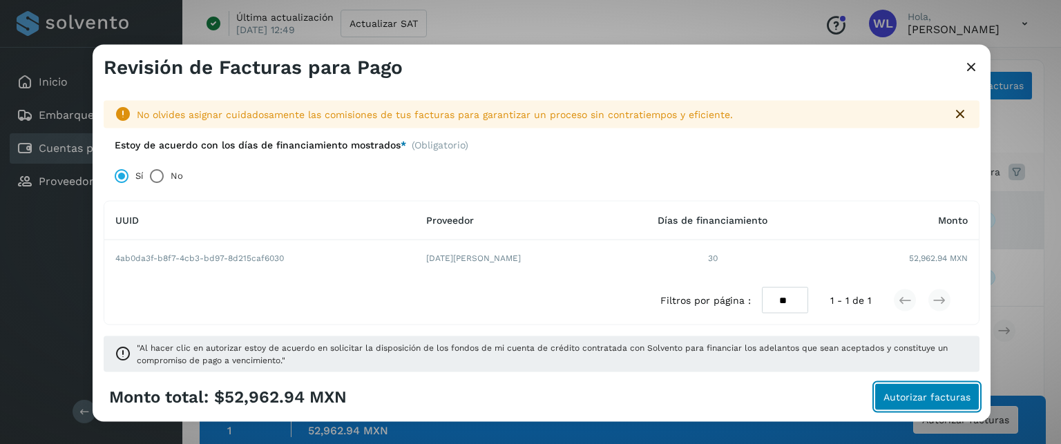
click at [946, 403] on button "Autorizar facturas" at bounding box center [927, 397] width 105 height 28
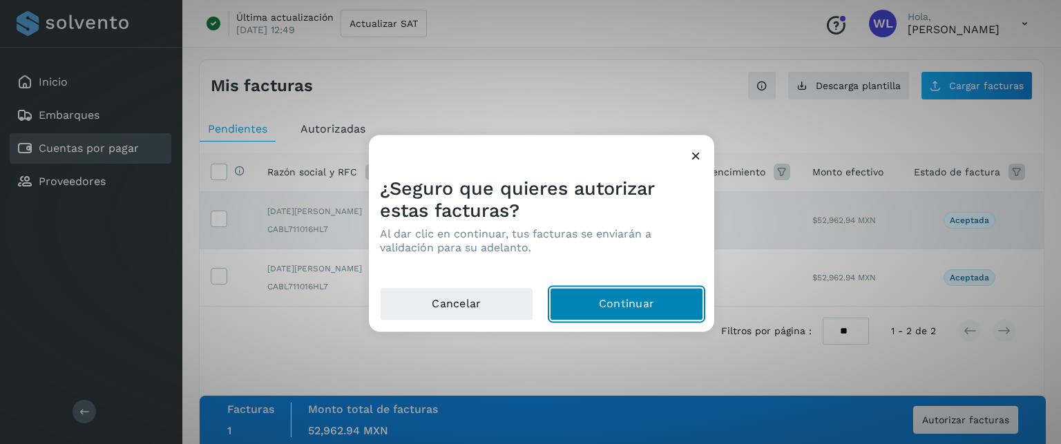
click at [635, 301] on button "Continuar" at bounding box center [626, 303] width 153 height 33
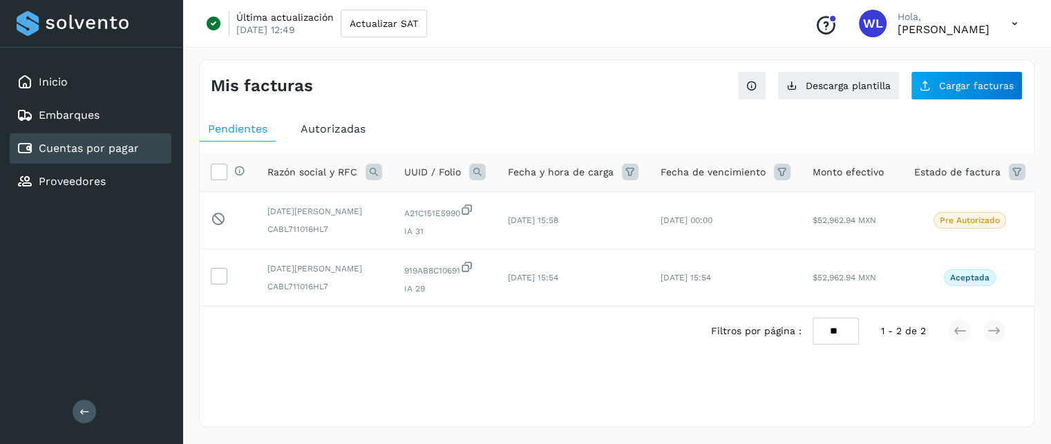
click at [318, 129] on span "Autorizadas" at bounding box center [333, 128] width 65 height 13
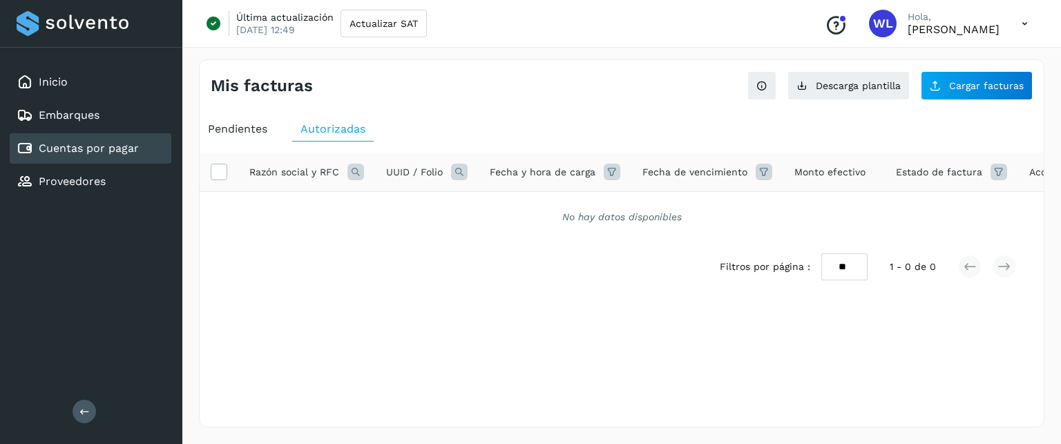
click at [237, 121] on div "Pendientes" at bounding box center [238, 129] width 76 height 25
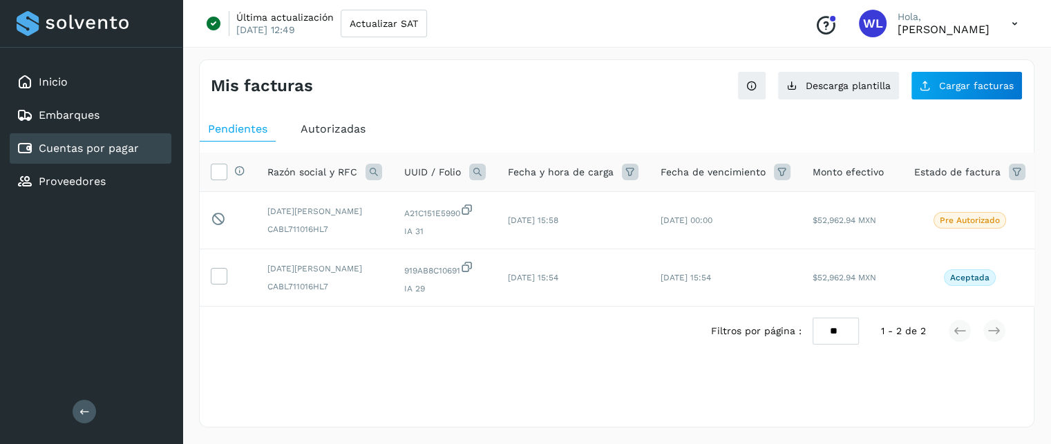
scroll to position [0, 68]
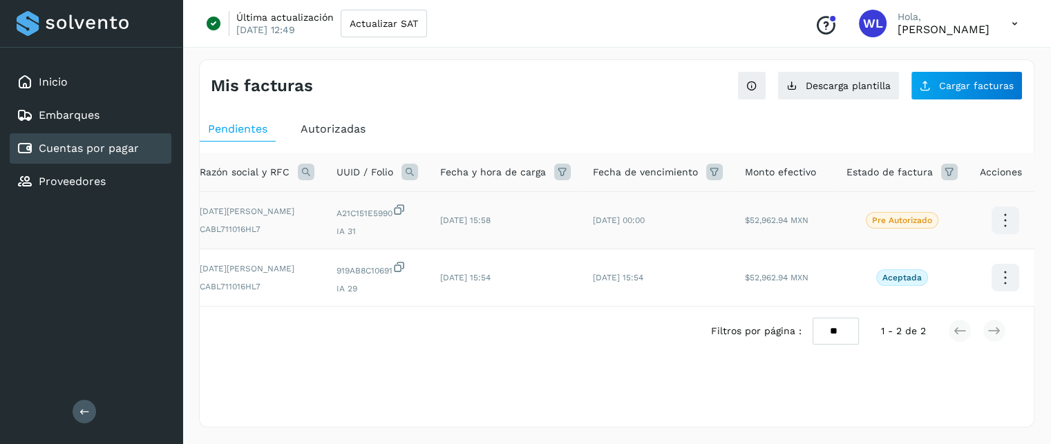
click at [999, 229] on icon at bounding box center [1005, 220] width 32 height 32
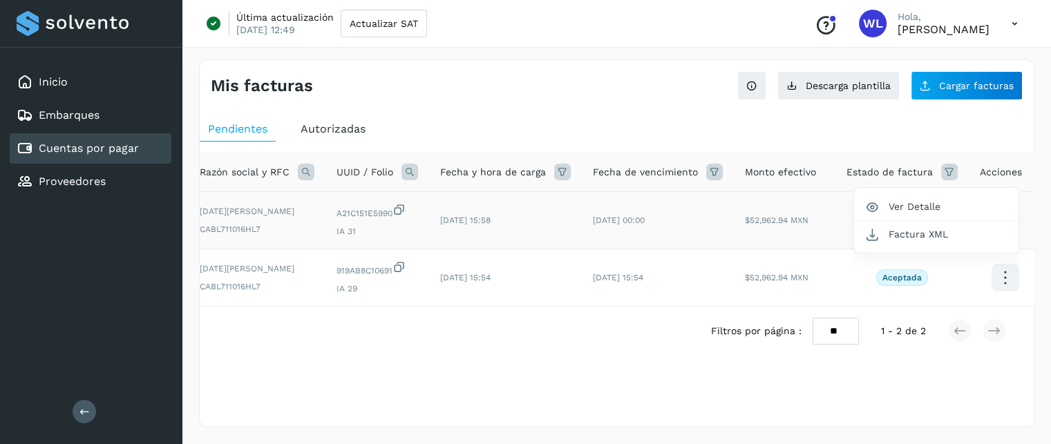
click at [857, 124] on div at bounding box center [525, 222] width 1051 height 444
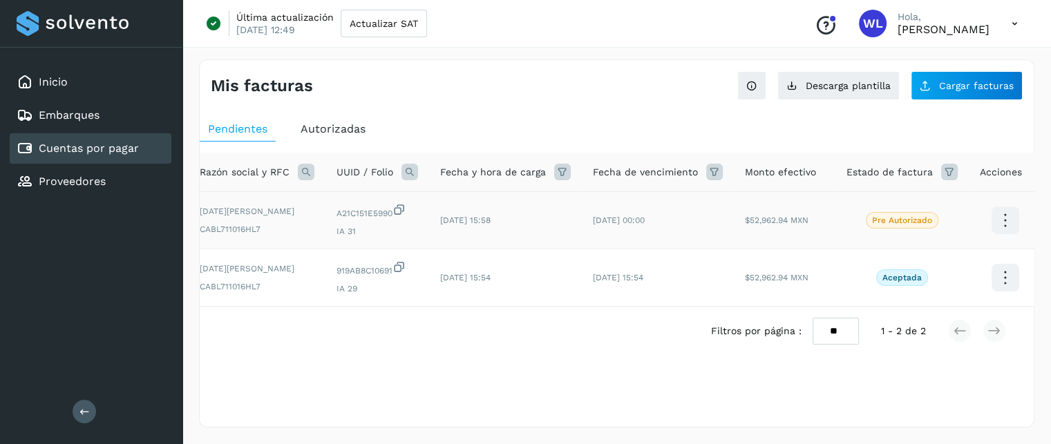
click at [354, 128] on span "Autorizadas" at bounding box center [333, 128] width 65 height 13
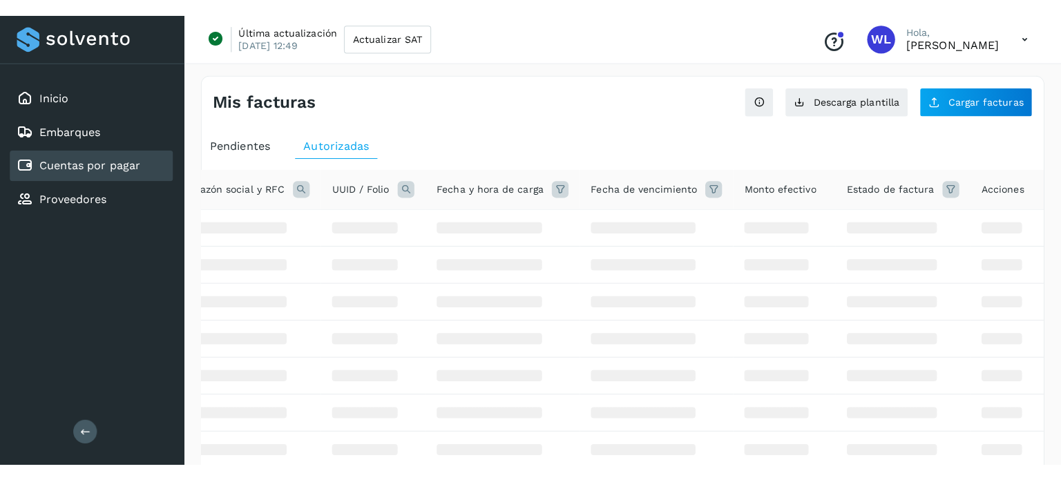
scroll to position [0, 39]
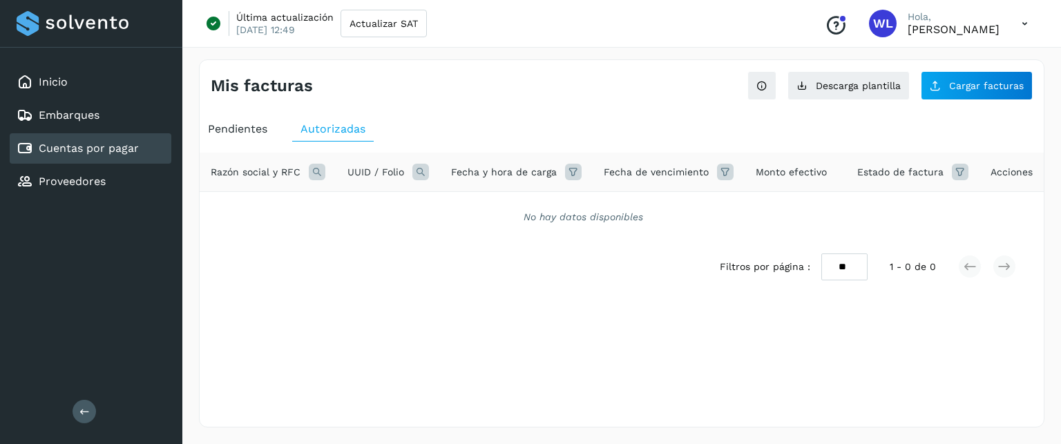
click at [243, 129] on span "Pendientes" at bounding box center [237, 128] width 59 height 13
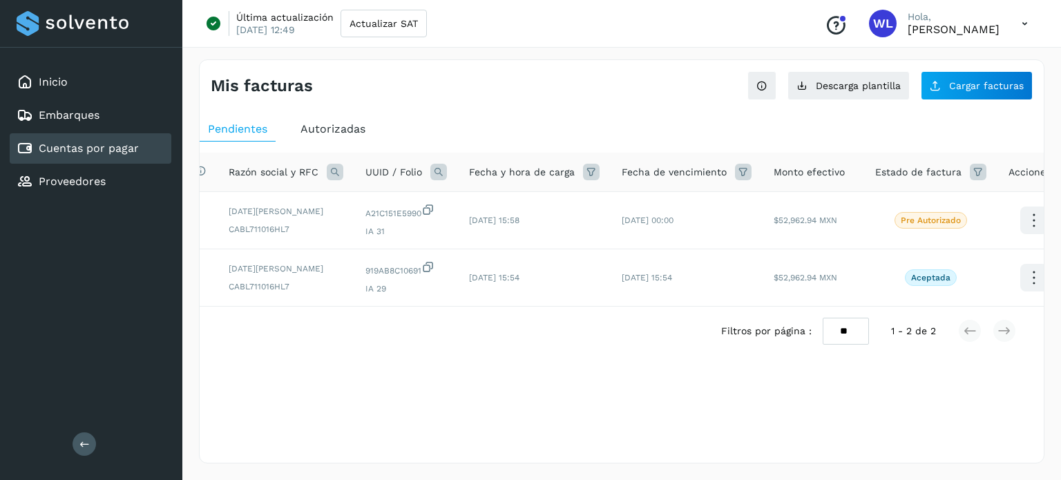
click at [93, 146] on link "Cuentas por pagar" at bounding box center [89, 148] width 100 height 13
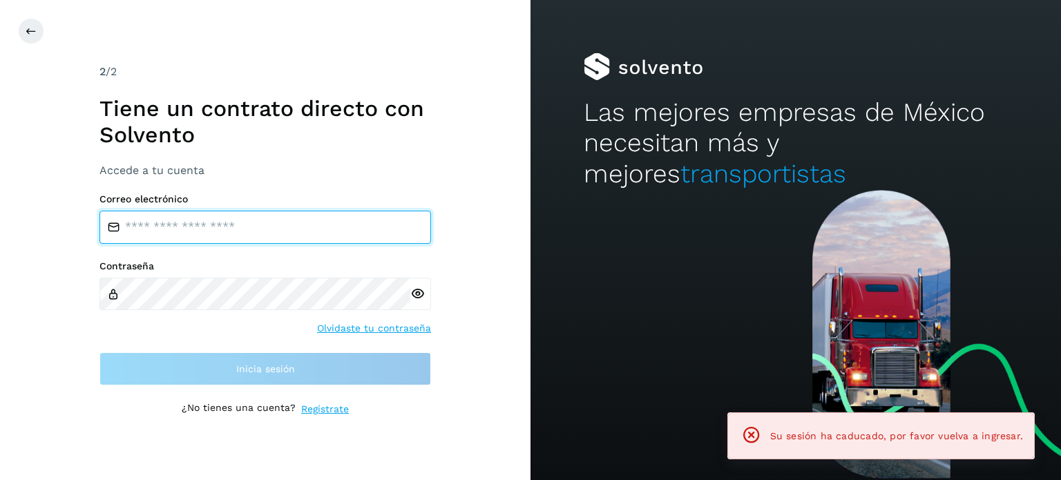
click at [213, 239] on input "email" at bounding box center [265, 227] width 332 height 33
type input "**********"
